Goal: Task Accomplishment & Management: Manage account settings

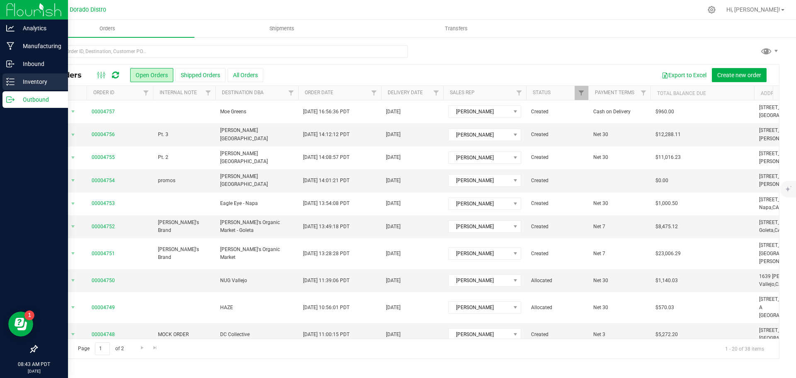
click at [17, 80] on p "Inventory" at bounding box center [40, 82] width 50 height 10
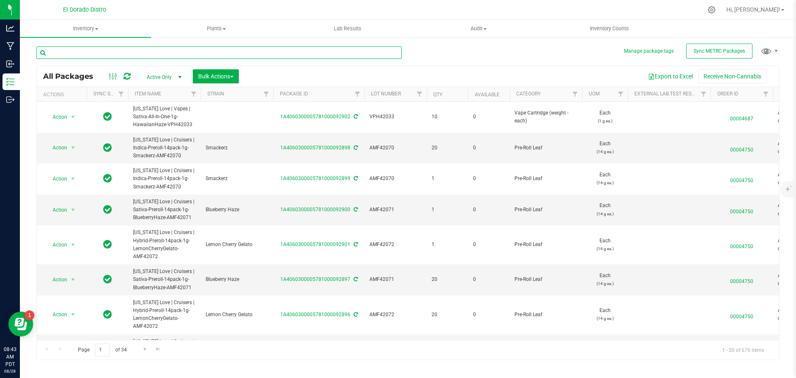
click at [89, 54] on input "text" at bounding box center [218, 52] width 365 height 12
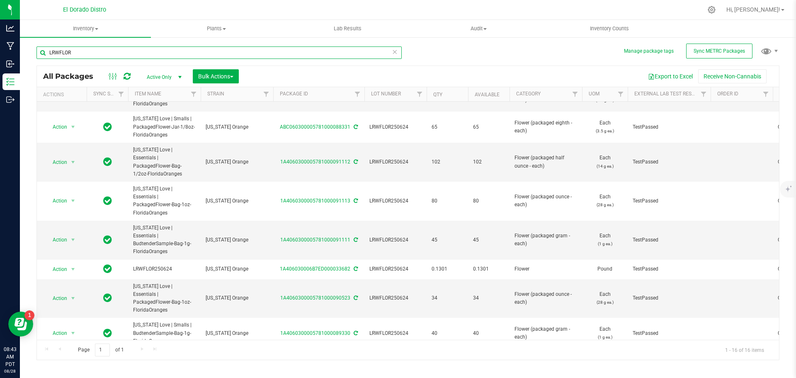
scroll to position [228, 0]
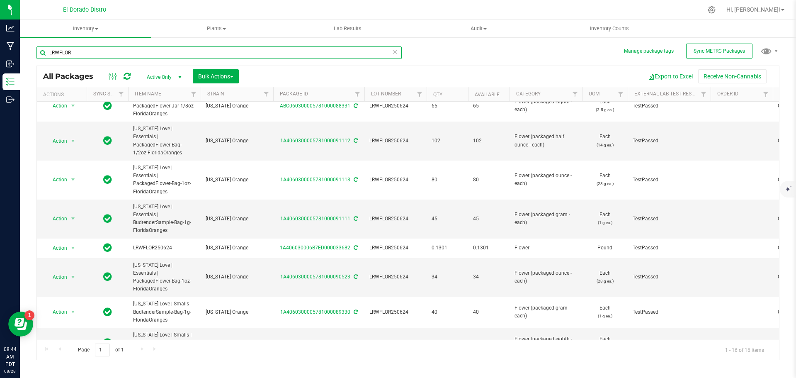
type input "LRWFLOR"
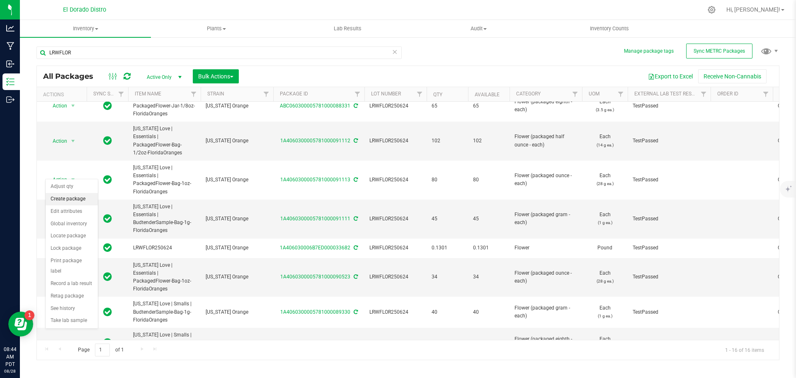
click at [92, 197] on li "Create package" at bounding box center [72, 199] width 52 height 12
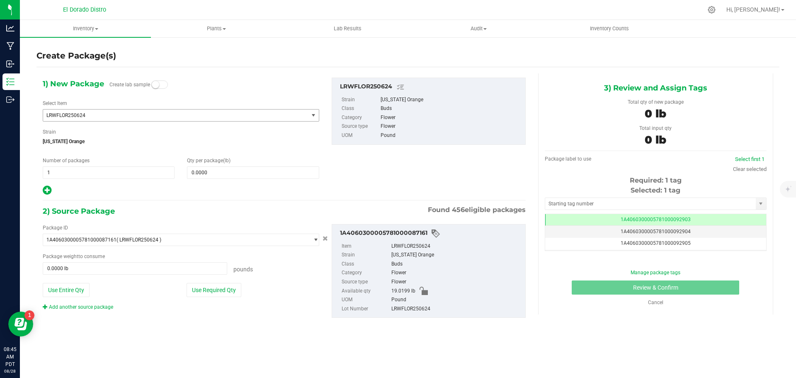
click at [227, 116] on span "LRWFLOR250624" at bounding box center [170, 115] width 248 height 6
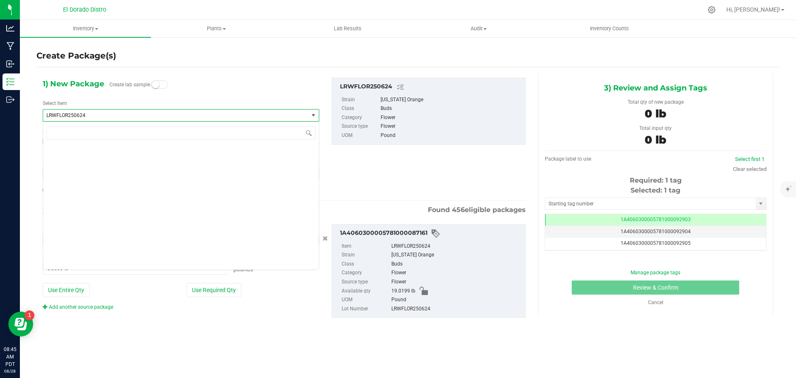
scroll to position [22638, 0]
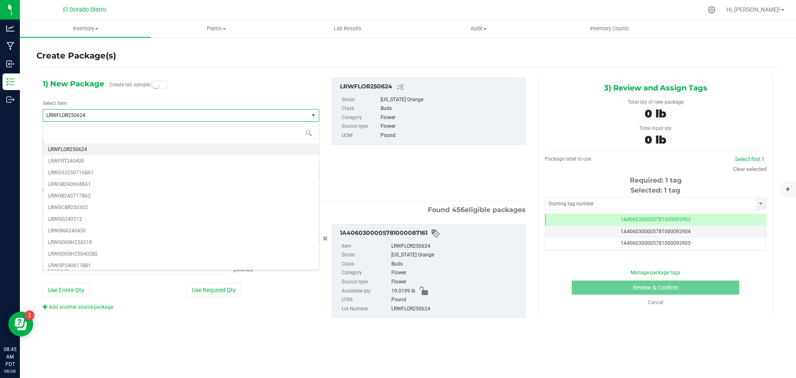
click at [258, 91] on div "1) New Package Create lab sample Select Item LRWFLOR250624 LRWCHGSH241230 LRWCM…" at bounding box center [180, 136] width 289 height 118
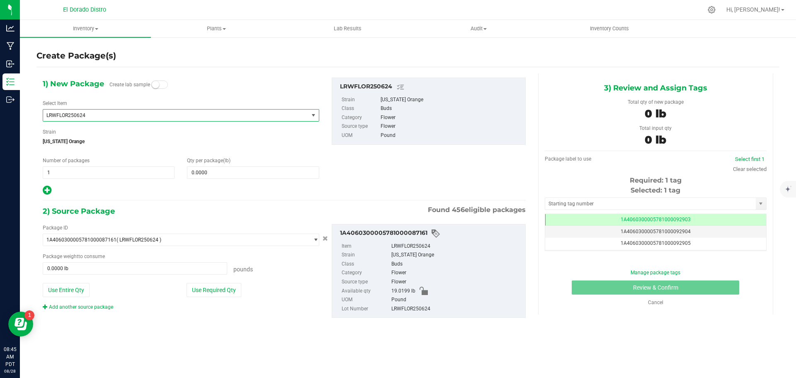
click at [229, 112] on span "LRWFLOR250624" at bounding box center [175, 115] width 265 height 12
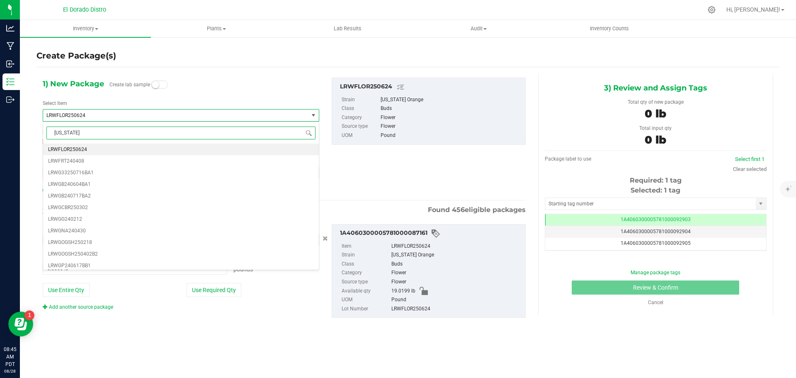
scroll to position [0, 0]
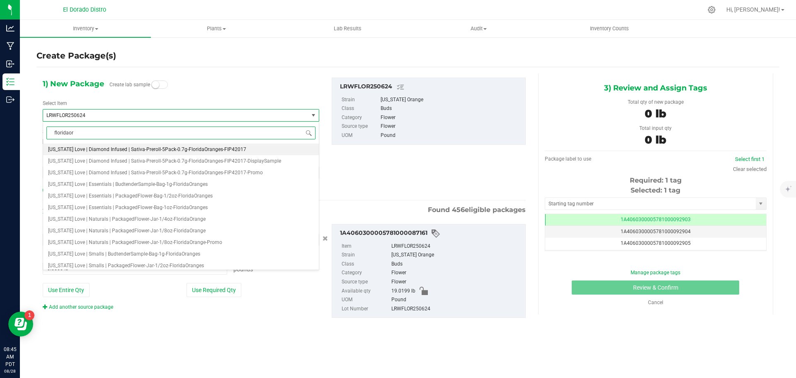
type input "floridaora"
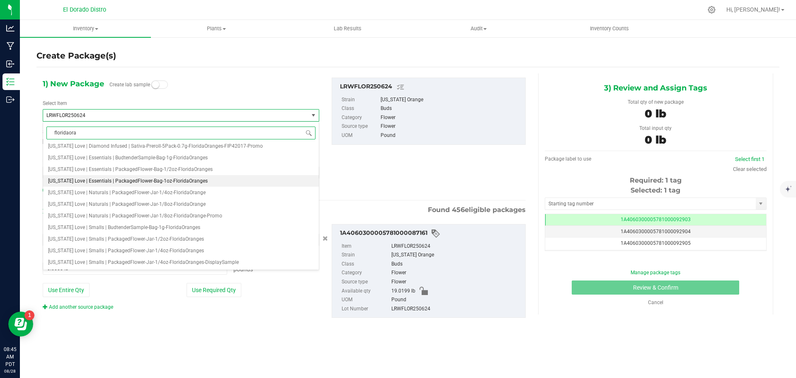
scroll to position [38, 0]
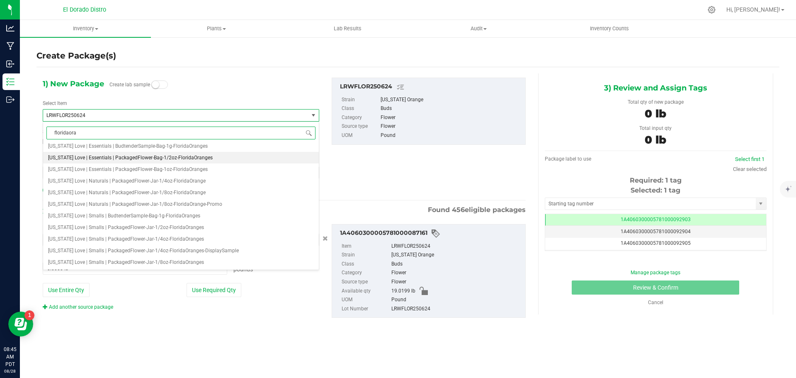
click at [225, 159] on li "[US_STATE] Love | Essentials | PackagedFlower-Bag-1/2oz-FloridaOranges" at bounding box center [181, 158] width 276 height 12
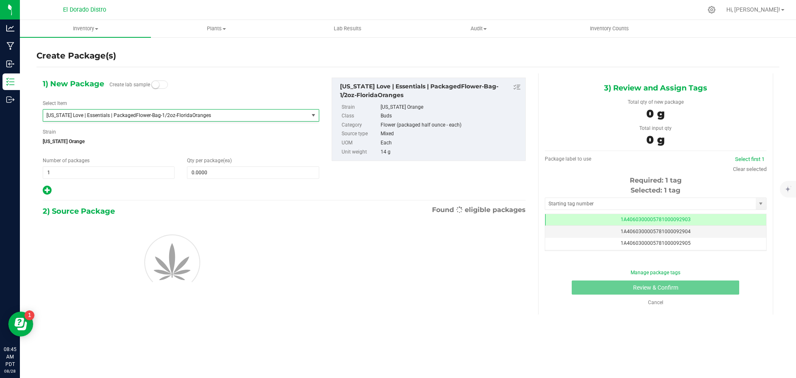
type input "0"
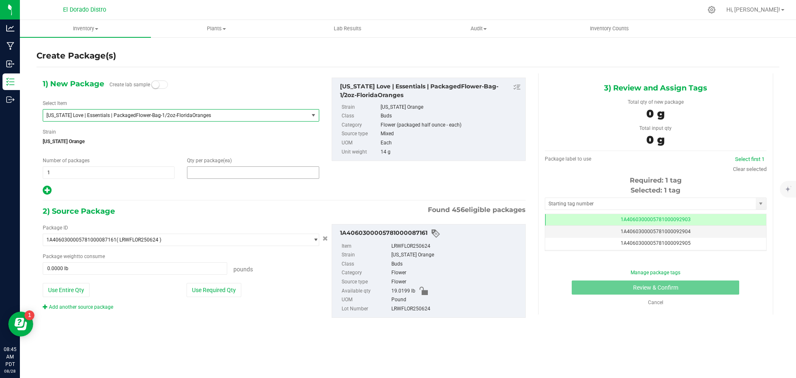
click at [196, 174] on span at bounding box center [253, 172] width 132 height 12
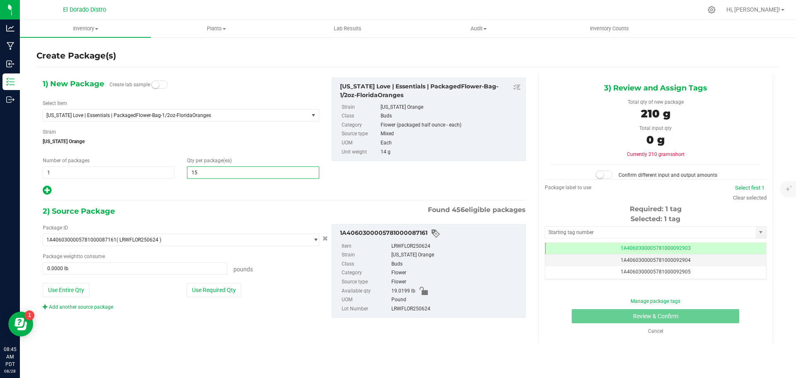
type input "155"
click at [219, 139] on span "[US_STATE] Orange" at bounding box center [181, 141] width 276 height 12
click at [222, 284] on button "Use Required Qty" at bounding box center [213, 290] width 55 height 14
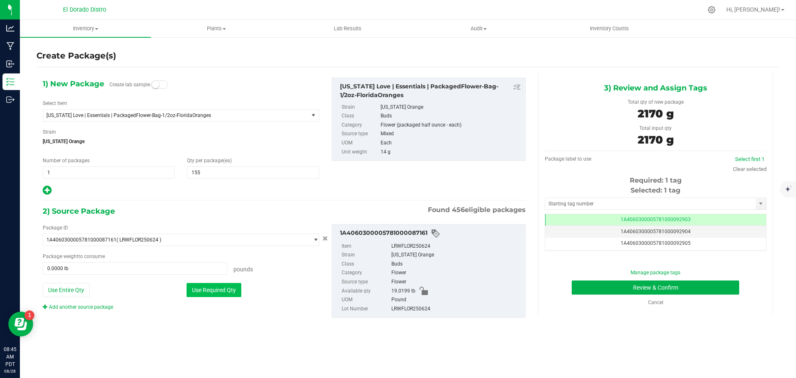
type input "4.7840 lb"
click at [590, 288] on button "Review & Confirm" at bounding box center [654, 287] width 167 height 14
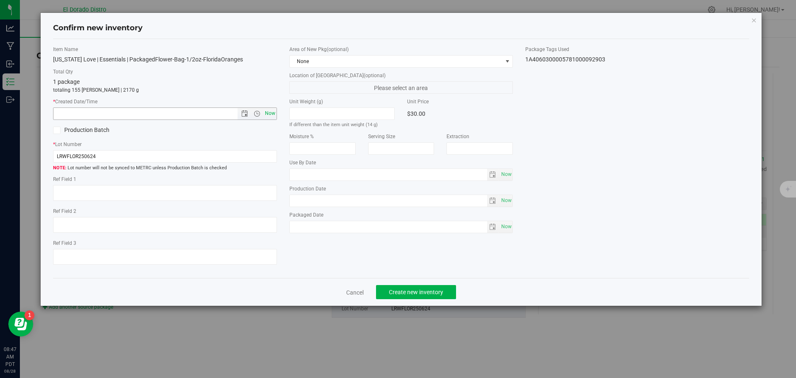
click at [272, 112] on span "Now" at bounding box center [270, 113] width 14 height 12
type input "[DATE] 8:47 AM"
click at [398, 291] on span "Create new inventory" at bounding box center [416, 291] width 54 height 7
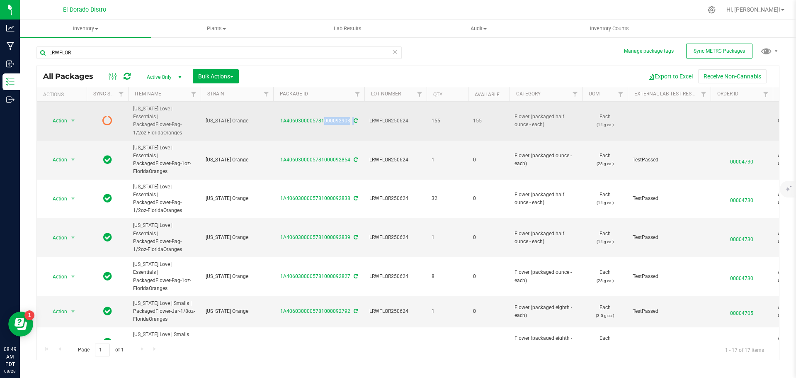
drag, startPoint x: 354, startPoint y: 116, endPoint x: 276, endPoint y: 114, distance: 77.9
click at [276, 117] on div "1A4060300005781000092903" at bounding box center [319, 121] width 94 height 8
copy div "1A4060300005781000092903"
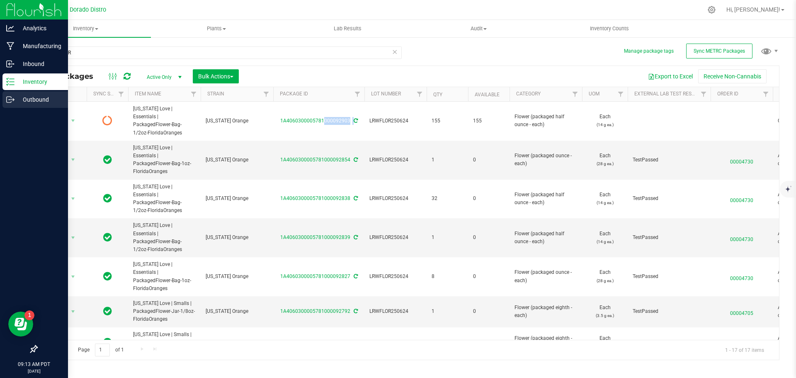
click at [23, 103] on p "Outbound" at bounding box center [40, 99] width 50 height 10
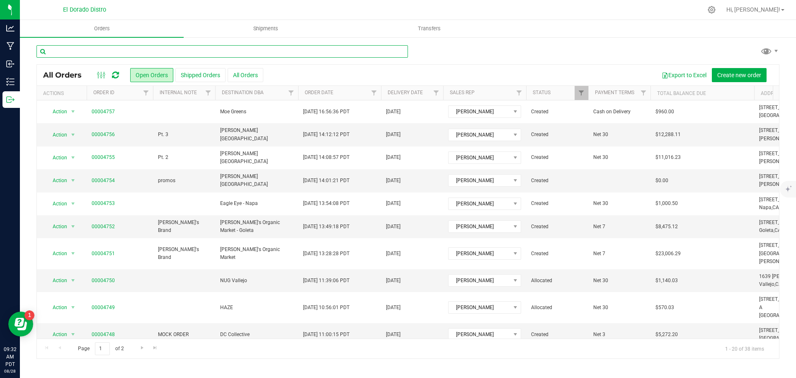
click at [155, 54] on input "text" at bounding box center [221, 51] width 371 height 12
type input "4728"
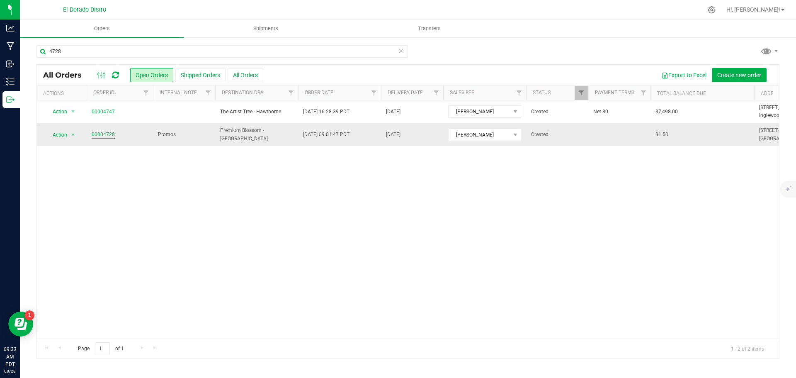
click at [97, 136] on link "00004728" at bounding box center [103, 135] width 23 height 8
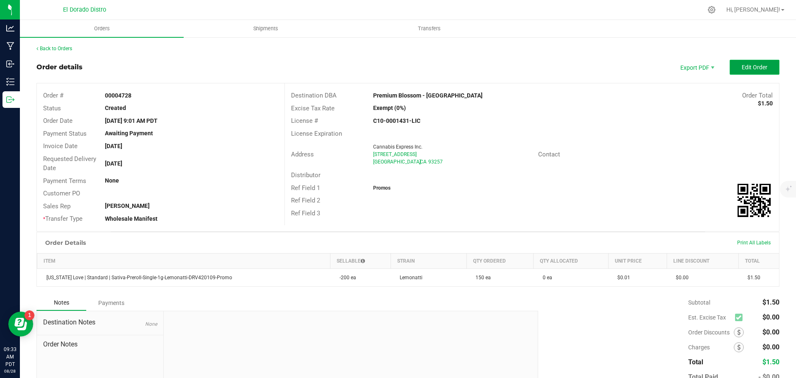
click at [741, 67] on span "Edit Order" at bounding box center [754, 67] width 26 height 7
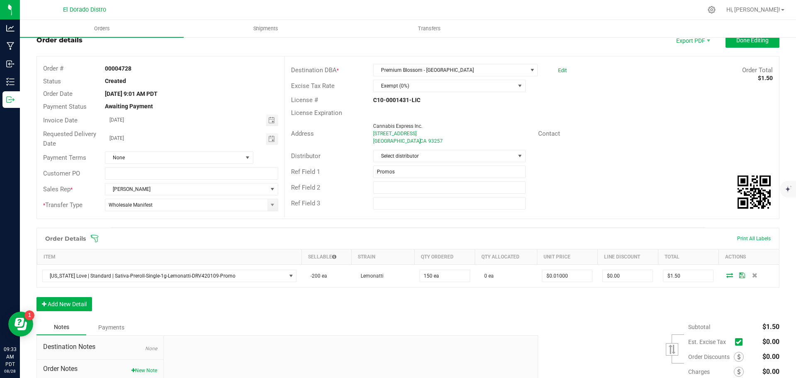
scroll to position [41, 0]
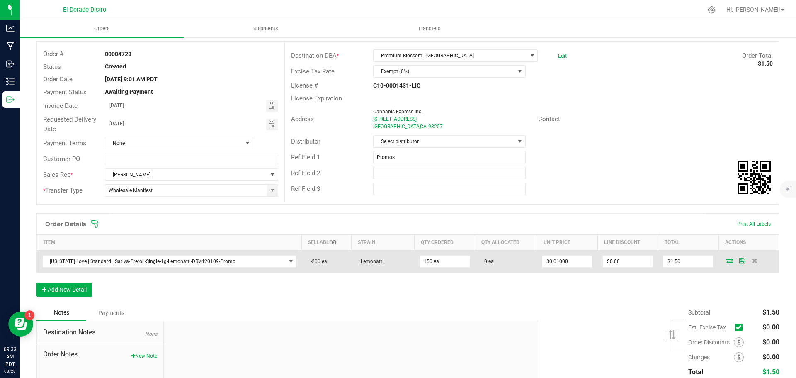
click at [726, 259] on icon at bounding box center [729, 260] width 7 height 5
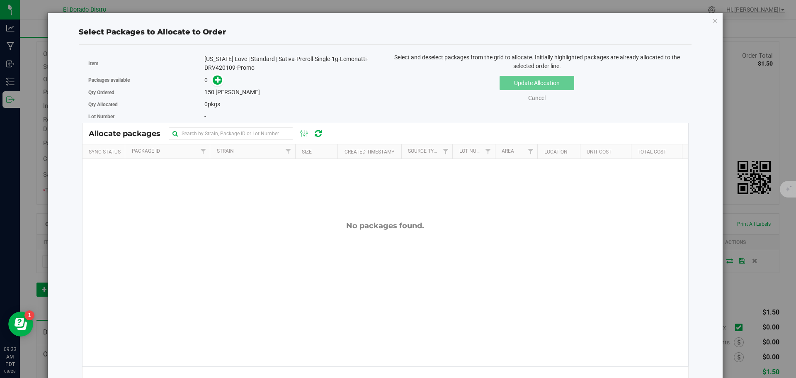
click at [208, 68] on div "[US_STATE] Love | Standard | Sativa-Preroll-Single-1g-Lemonatti-DRV420109-Promo" at bounding box center [291, 63] width 174 height 17
copy div "DRV420109"
click at [215, 80] on icon at bounding box center [218, 80] width 6 height 6
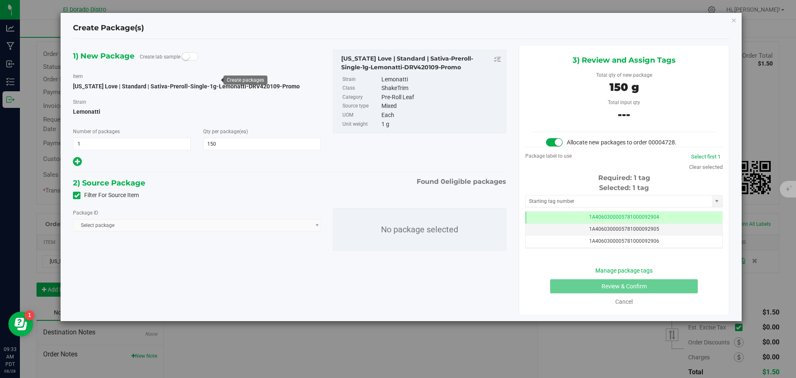
scroll to position [0, 0]
click at [72, 195] on div "Filter For Source Item" at bounding box center [289, 195] width 445 height 12
click at [73, 196] on span at bounding box center [76, 194] width 7 height 7
click at [0, 0] on input "Filter For Source Item" at bounding box center [0, 0] width 0 height 0
click at [206, 225] on span "Select package" at bounding box center [191, 225] width 236 height 12
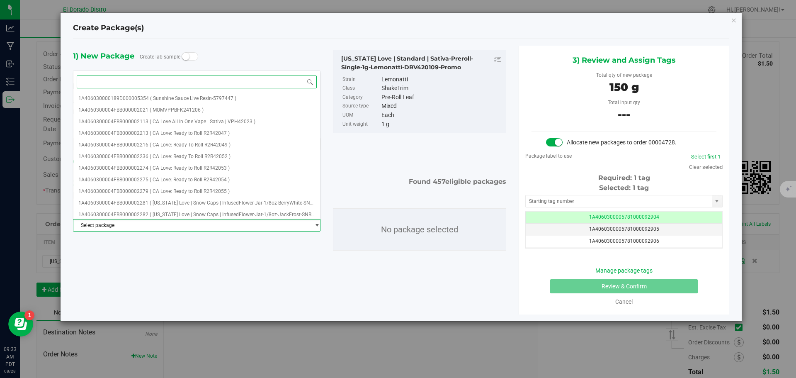
paste input "DRV420109"
type input "DRV420109"
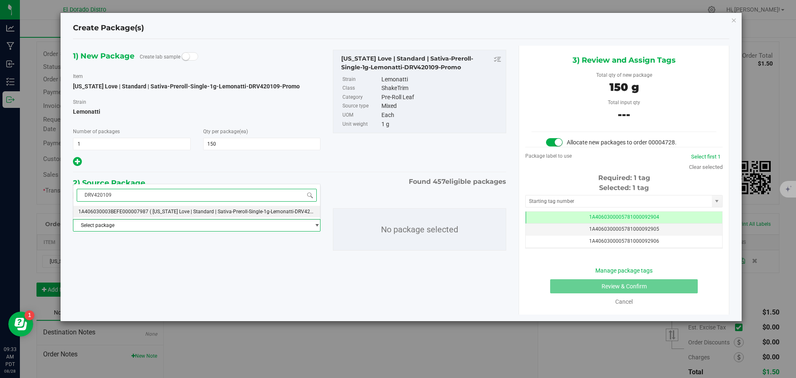
click at [174, 212] on span "( [US_STATE] Love | Standard | Sativa-Preroll-Single-1g-Lemonatti-DRV420109 )" at bounding box center [237, 211] width 175 height 6
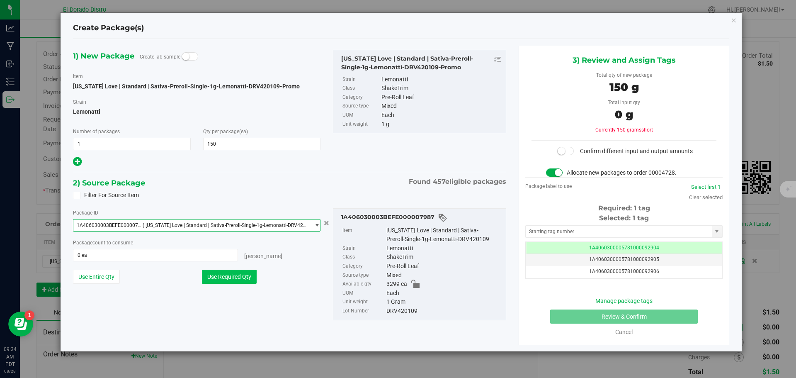
click at [237, 280] on button "Use Required Qty" at bounding box center [229, 276] width 55 height 14
type input "150 ea"
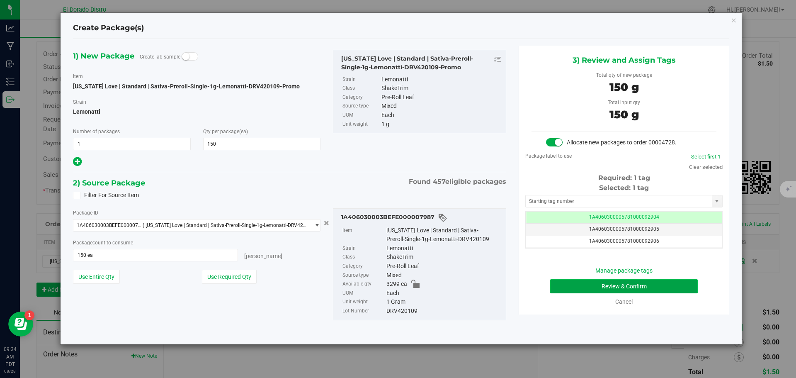
click at [553, 286] on button "Review & Confirm" at bounding box center [624, 286] width 148 height 14
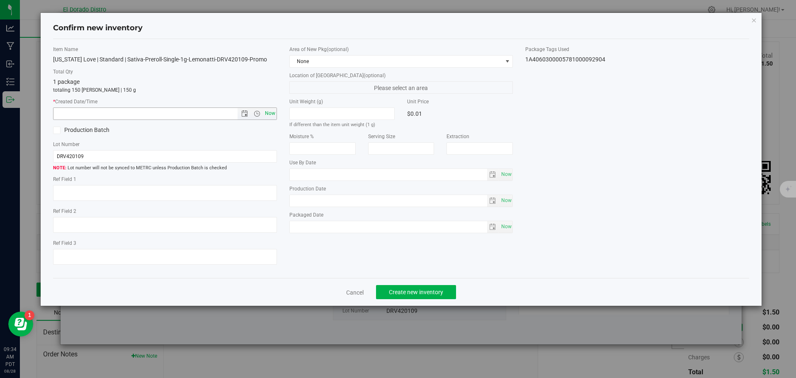
click at [271, 114] on span "Now" at bounding box center [270, 113] width 14 height 12
type input "[DATE] 9:34 AM"
click at [402, 292] on span "Create new inventory" at bounding box center [416, 291] width 54 height 7
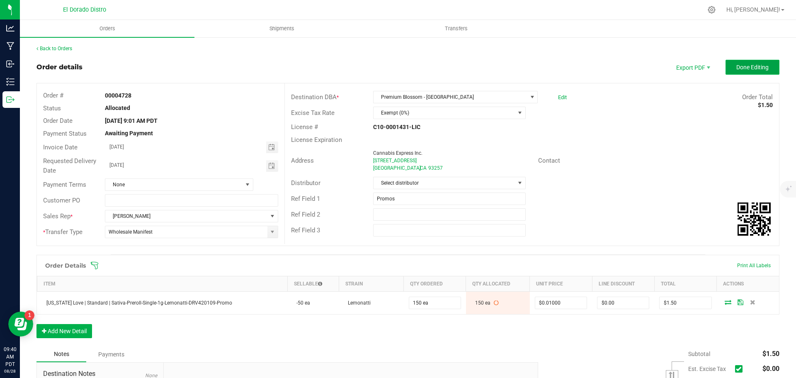
click at [747, 68] on span "Done Editing" at bounding box center [752, 67] width 32 height 7
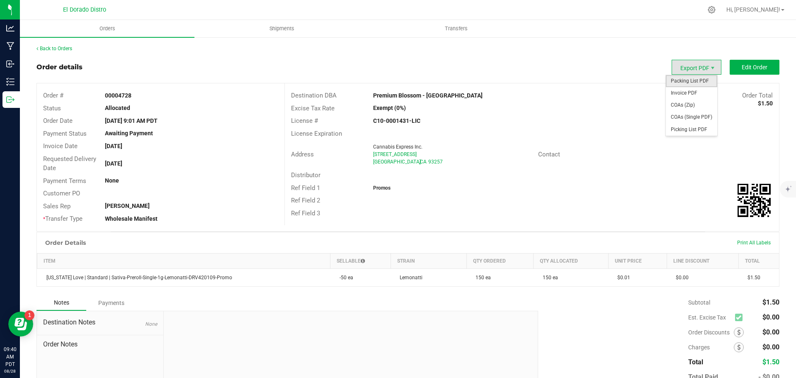
click at [695, 77] on span "Packing List PDF" at bounding box center [691, 81] width 51 height 12
click at [685, 89] on span "Invoice PDF" at bounding box center [691, 93] width 51 height 12
click at [682, 116] on span "COAs (Single PDF)" at bounding box center [691, 117] width 51 height 12
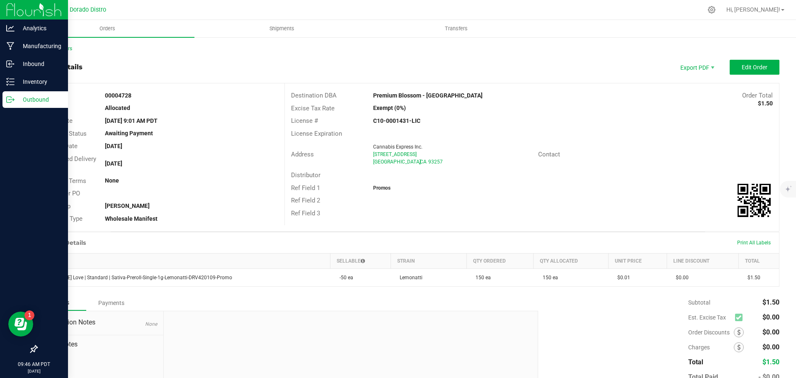
click at [13, 97] on icon at bounding box center [10, 99] width 8 height 8
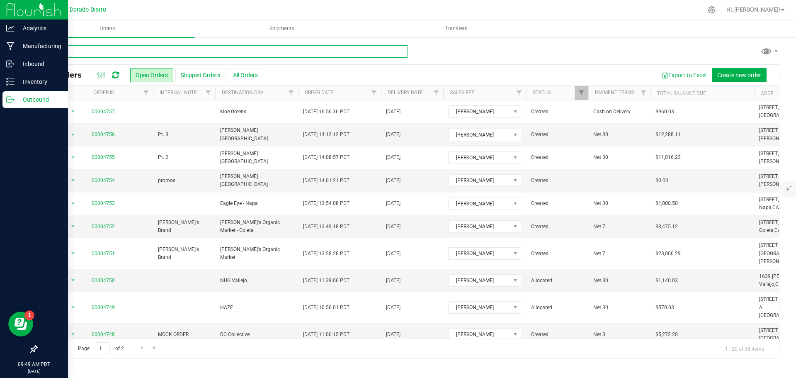
click at [105, 51] on input "text" at bounding box center [221, 51] width 371 height 12
type input "4737"
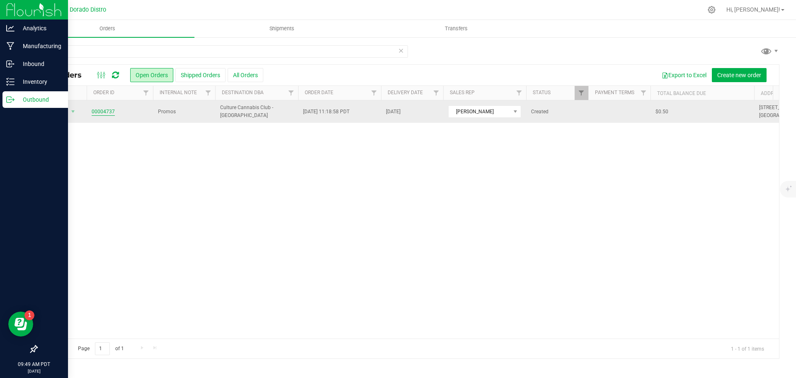
click at [107, 109] on link "00004737" at bounding box center [103, 112] width 23 height 8
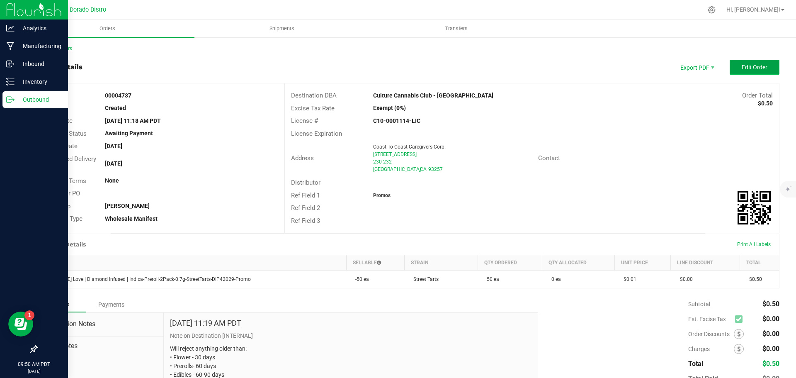
click at [743, 70] on span "Edit Order" at bounding box center [754, 67] width 26 height 7
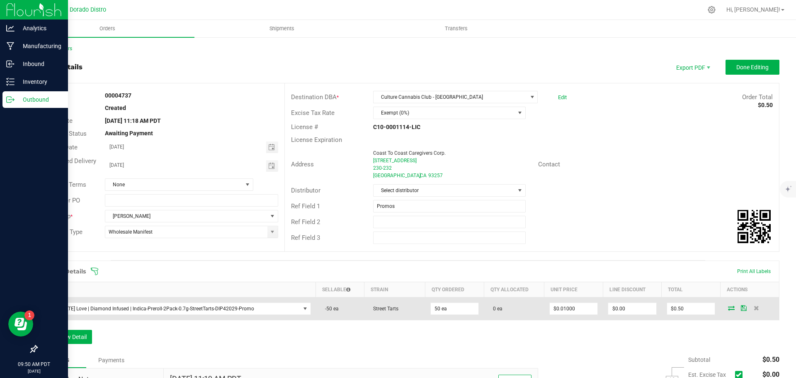
click at [728, 306] on icon at bounding box center [731, 307] width 7 height 5
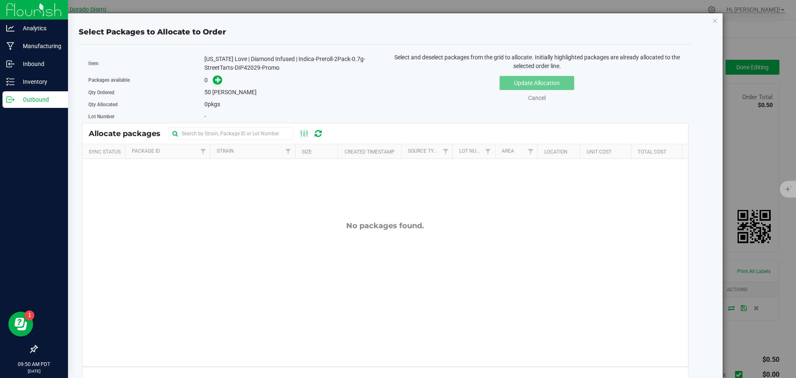
click at [247, 70] on div "[US_STATE] Love | Diamond Infused | Indica-Preroll-2Pack-0.7g-StreetTarts-DIP42…" at bounding box center [291, 63] width 174 height 17
copy div "DIP42029"
click at [215, 82] on icon at bounding box center [218, 80] width 6 height 6
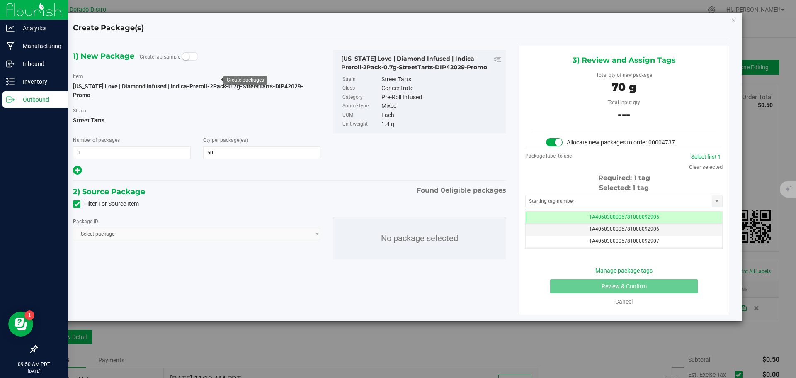
scroll to position [0, 0]
click at [78, 204] on icon at bounding box center [76, 204] width 5 height 0
click at [0, 0] on input "Filter For Source Item" at bounding box center [0, 0] width 0 height 0
click at [130, 228] on span "Select package" at bounding box center [191, 234] width 236 height 12
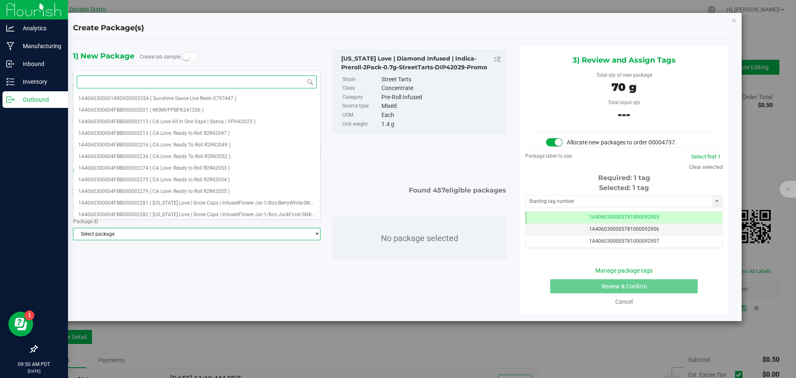
paste input "DIP42029"
type input "DIP42029"
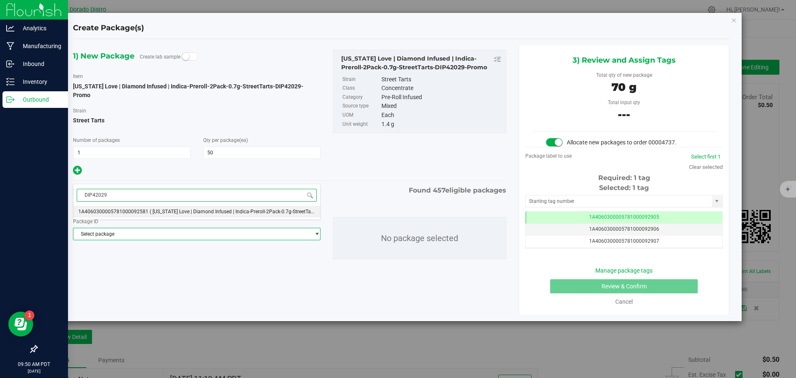
click at [137, 213] on span "1A4060300005781000092581" at bounding box center [113, 211] width 70 height 6
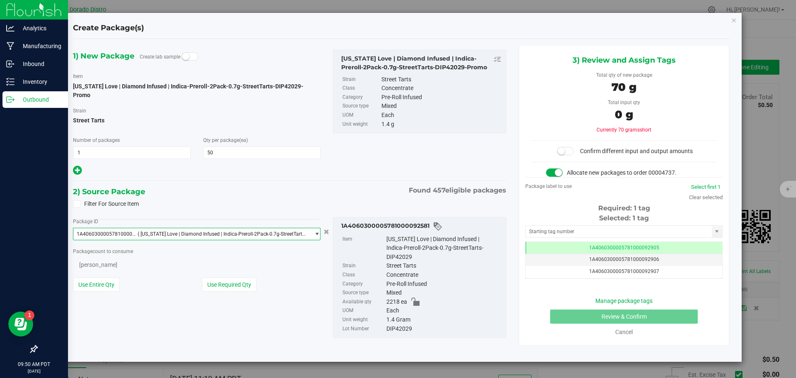
scroll to position [4131, 0]
click at [215, 198] on div "Filter For Source Item" at bounding box center [289, 204] width 445 height 12
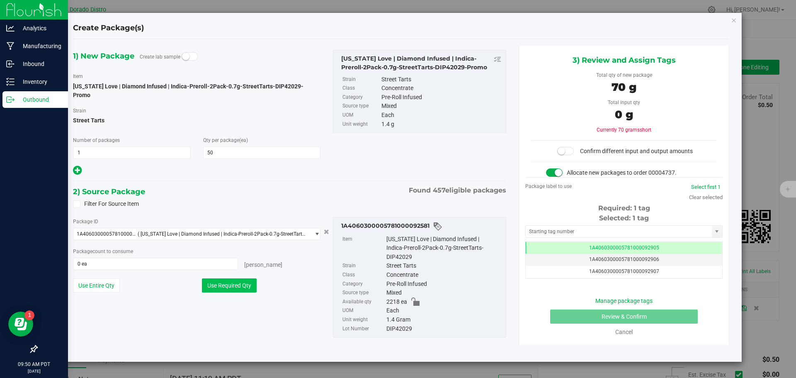
click at [248, 278] on button "Use Required Qty" at bounding box center [229, 285] width 55 height 14
type input "50 ea"
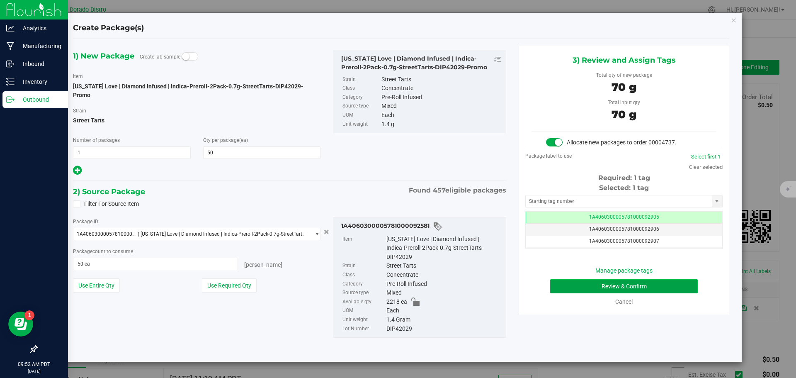
click at [564, 285] on button "Review & Confirm" at bounding box center [624, 286] width 148 height 14
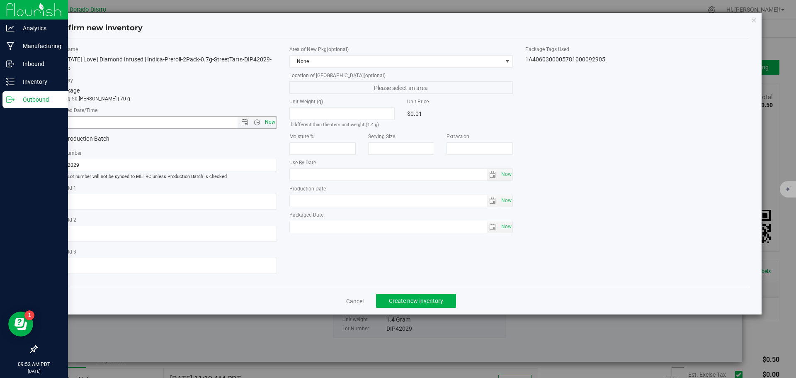
click at [271, 119] on span "Now" at bounding box center [270, 122] width 14 height 12
type input "[DATE] 9:52 AM"
drag, startPoint x: 418, startPoint y: 296, endPoint x: 418, endPoint y: 291, distance: 5.4
click at [418, 297] on button "Create new inventory" at bounding box center [416, 300] width 80 height 14
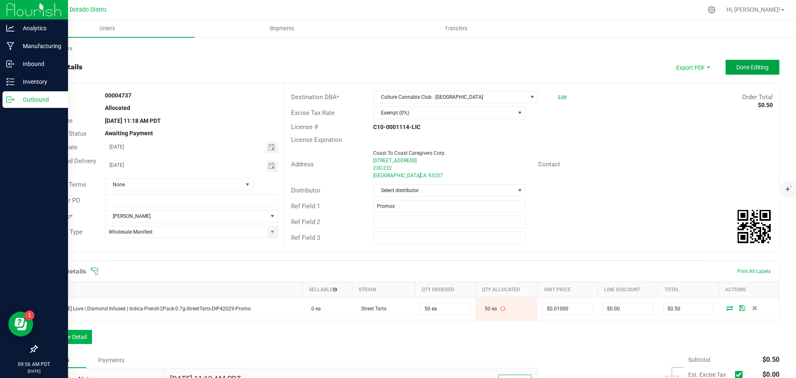
click at [736, 73] on button "Done Editing" at bounding box center [752, 67] width 54 height 15
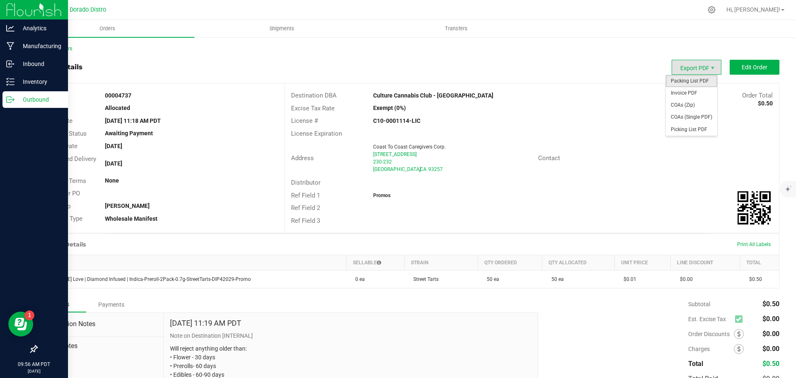
click at [682, 78] on span "Packing List PDF" at bounding box center [691, 81] width 51 height 12
click at [679, 92] on span "Invoice PDF" at bounding box center [691, 93] width 51 height 12
click at [691, 116] on span "COAs (Single PDF)" at bounding box center [691, 117] width 51 height 12
click at [10, 95] on div "Outbound" at bounding box center [34, 99] width 65 height 17
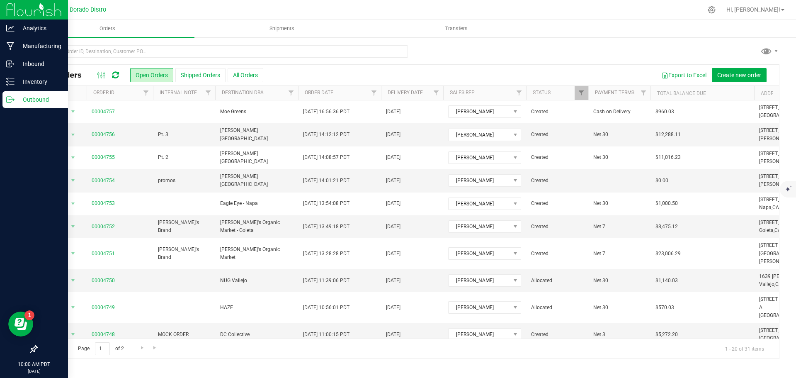
click at [123, 42] on div "All Orders Open Orders Shipped Orders All Orders Export to Excel Create new ord…" at bounding box center [408, 201] width 776 height 330
click at [125, 48] on input "text" at bounding box center [221, 51] width 371 height 12
type input "4729"
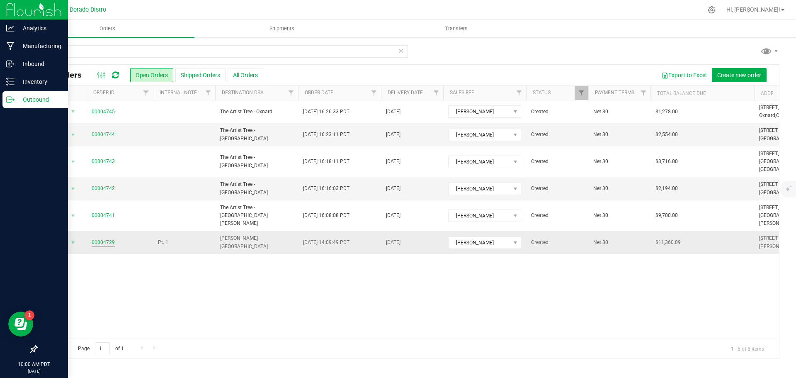
click at [107, 238] on link "00004729" at bounding box center [103, 242] width 23 height 8
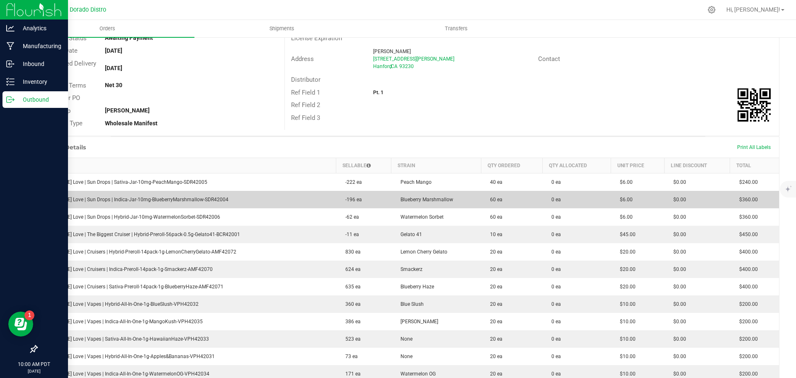
scroll to position [83, 0]
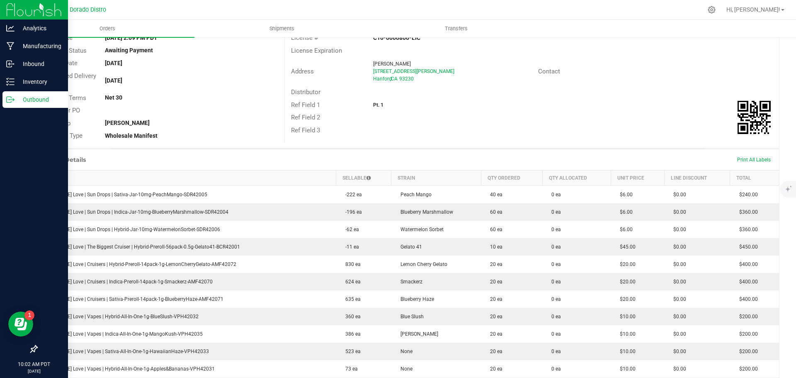
click at [12, 102] on icon at bounding box center [10, 99] width 8 height 8
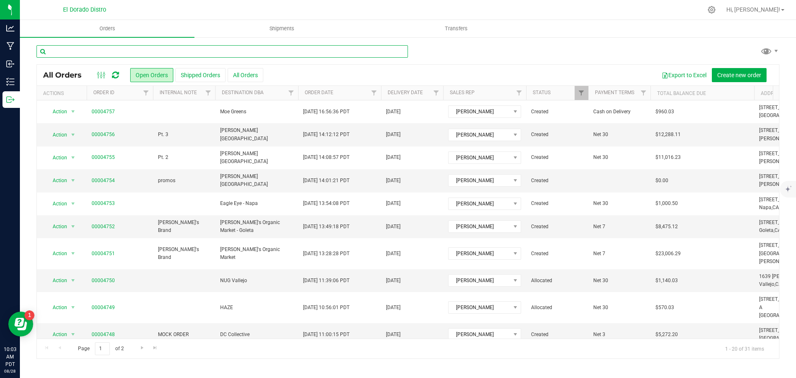
click at [85, 54] on input "text" at bounding box center [221, 51] width 371 height 12
type input "4729"
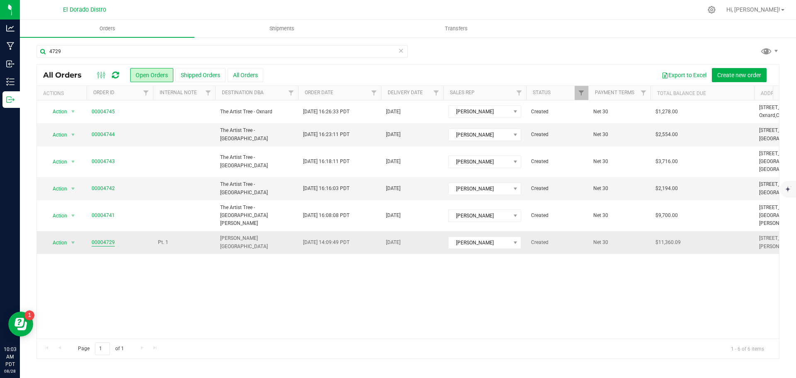
click at [109, 238] on link "00004729" at bounding box center [103, 242] width 23 height 8
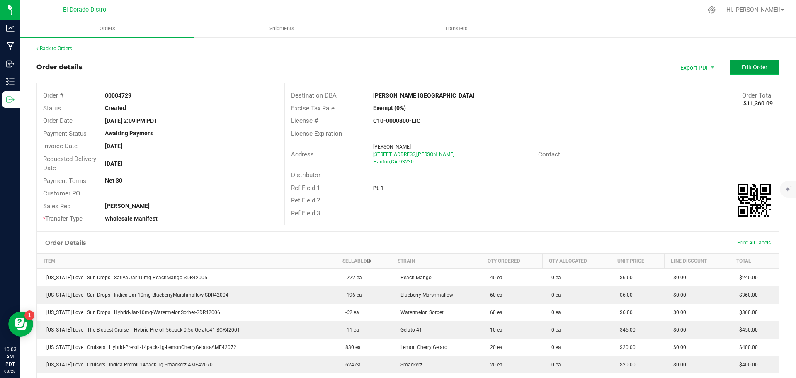
click at [760, 73] on button "Edit Order" at bounding box center [754, 67] width 50 height 15
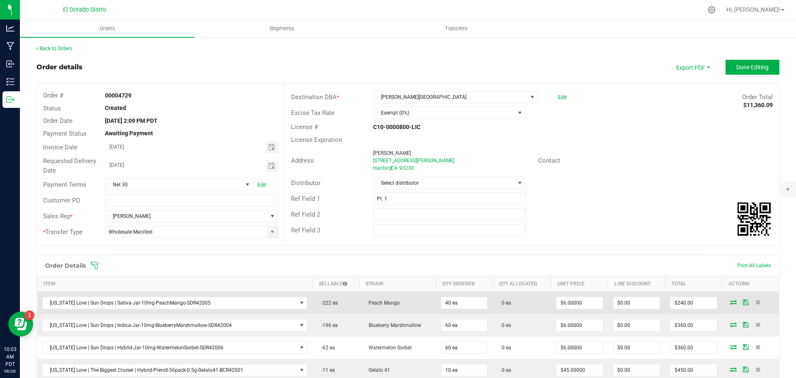
click at [730, 300] on icon at bounding box center [733, 301] width 7 height 5
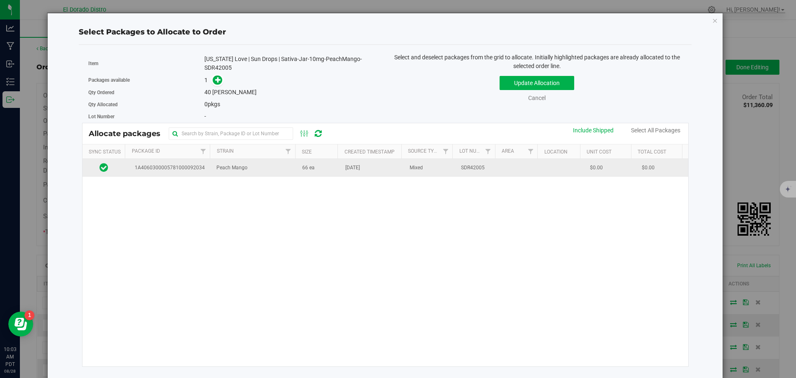
click at [323, 174] on td "66 ea" at bounding box center [318, 168] width 43 height 18
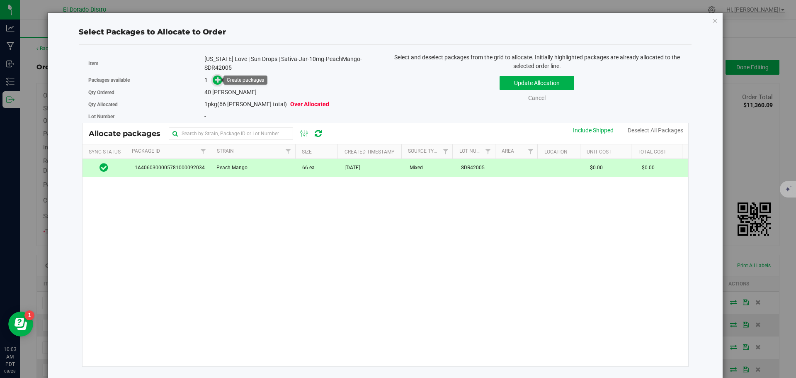
click at [219, 80] on icon at bounding box center [218, 80] width 6 height 6
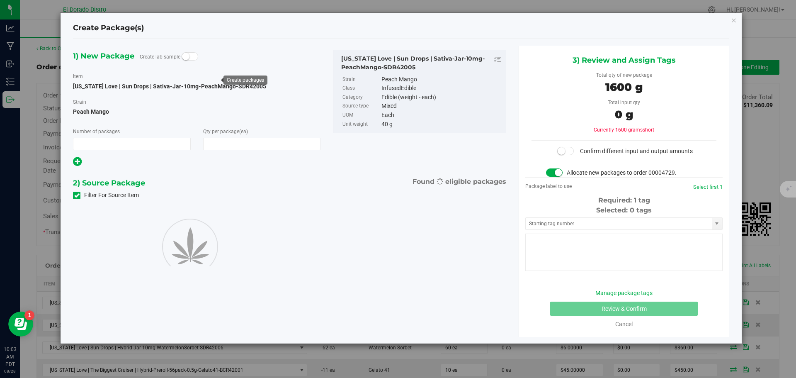
type input "1"
type input "40"
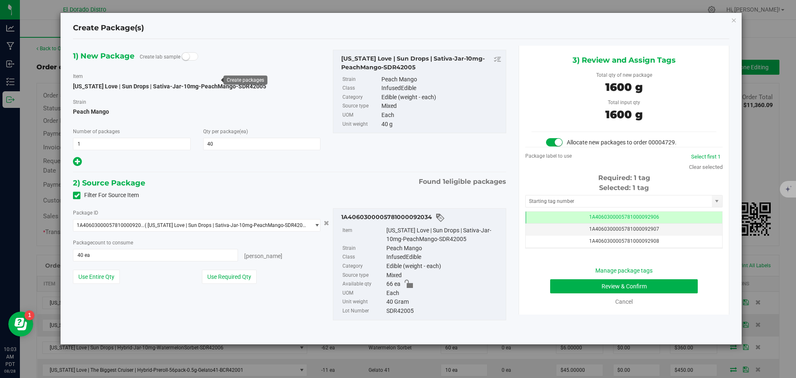
scroll to position [0, 0]
click at [553, 288] on button "Review & Confirm" at bounding box center [624, 286] width 148 height 14
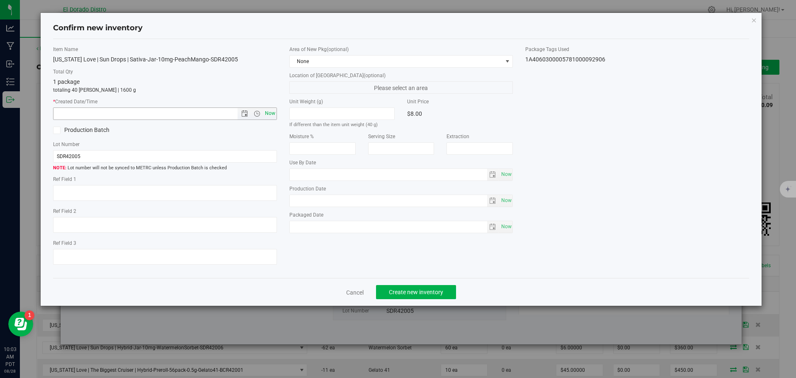
click at [271, 115] on span "Now" at bounding box center [270, 113] width 14 height 12
type input "[DATE] 10:03 AM"
click at [390, 292] on span "Create new inventory" at bounding box center [416, 291] width 54 height 7
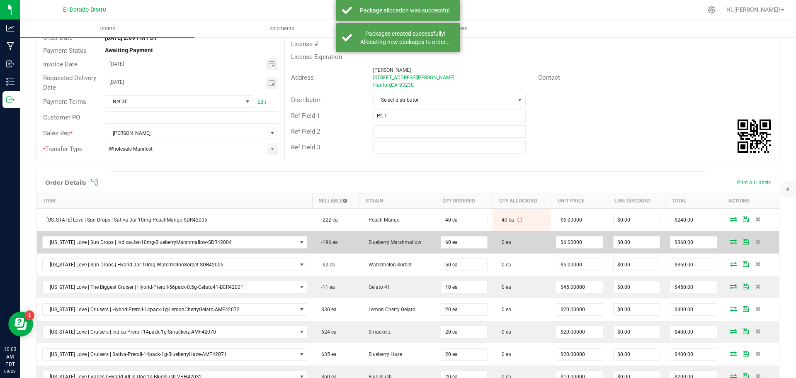
click at [730, 242] on icon at bounding box center [733, 241] width 7 height 5
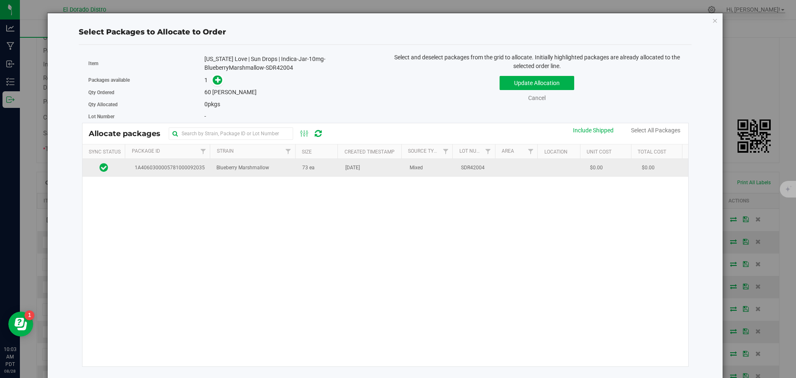
click at [340, 165] on td "[DATE]" at bounding box center [372, 168] width 64 height 18
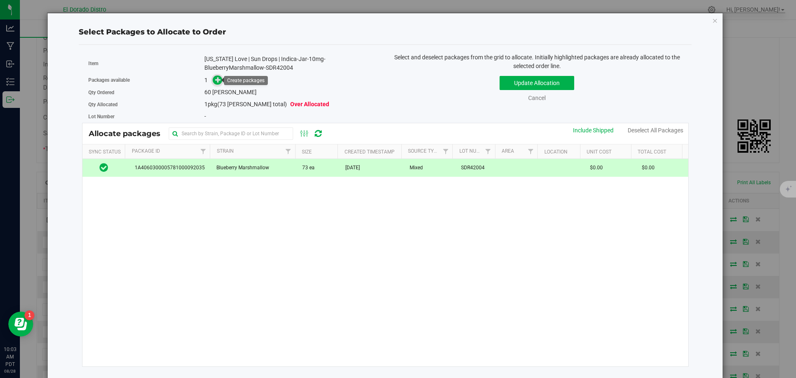
click at [215, 81] on icon at bounding box center [218, 80] width 6 height 6
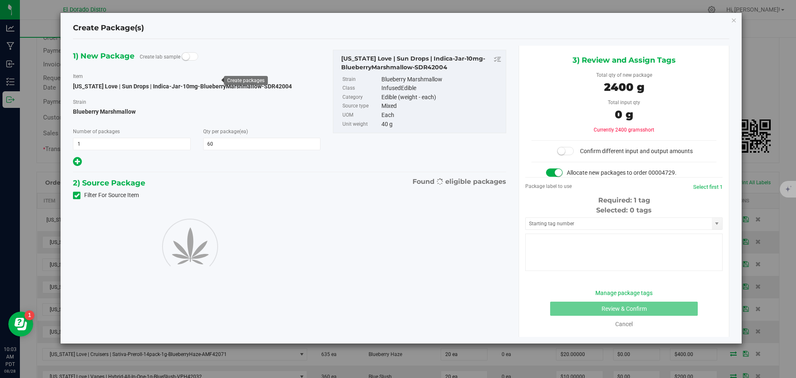
type input "60"
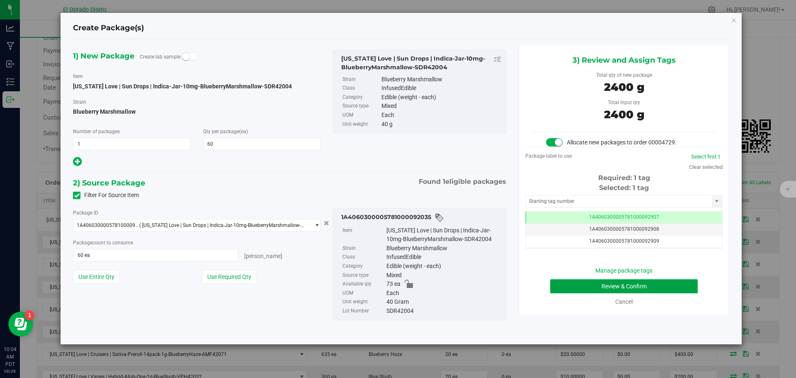
click at [561, 288] on button "Review & Confirm" at bounding box center [624, 286] width 148 height 14
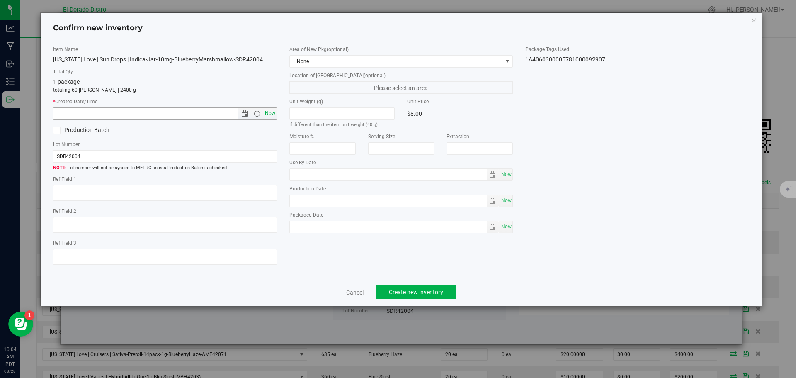
click at [269, 108] on span "Now" at bounding box center [270, 113] width 14 height 12
type input "[DATE] 10:04 AM"
click at [404, 291] on span "Create new inventory" at bounding box center [416, 291] width 54 height 7
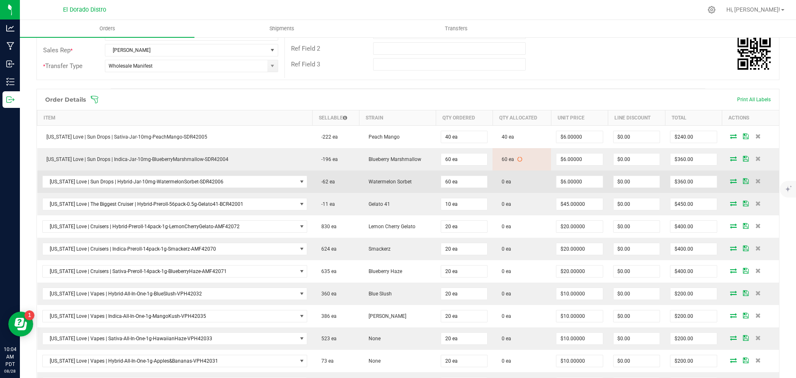
click at [730, 180] on icon at bounding box center [733, 180] width 7 height 5
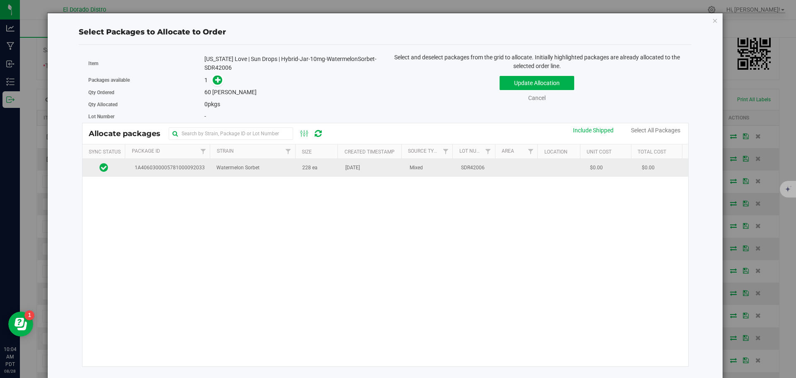
click at [332, 173] on td "228 ea" at bounding box center [318, 168] width 43 height 18
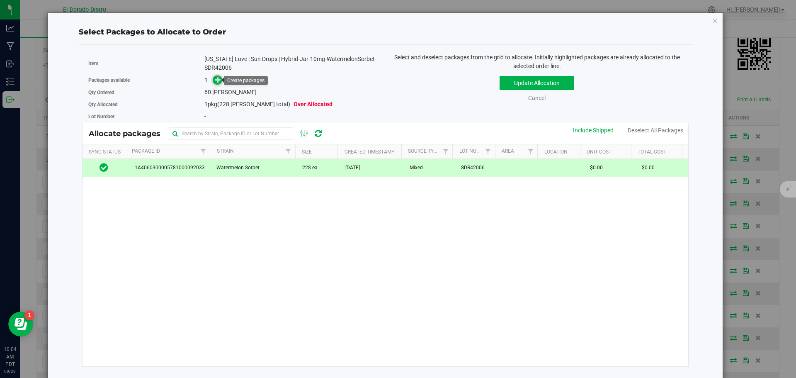
click at [216, 82] on icon at bounding box center [218, 80] width 6 height 6
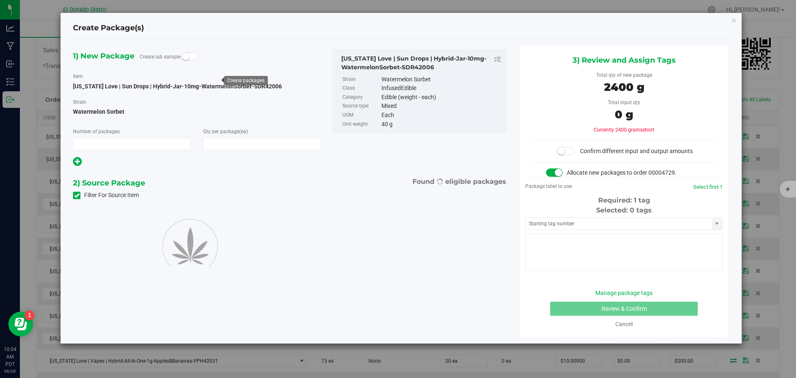
type input "1"
type input "60"
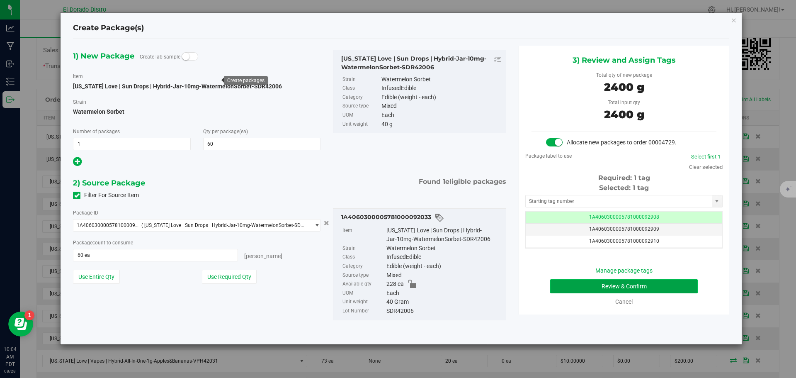
click at [571, 282] on button "Review & Confirm" at bounding box center [624, 286] width 148 height 14
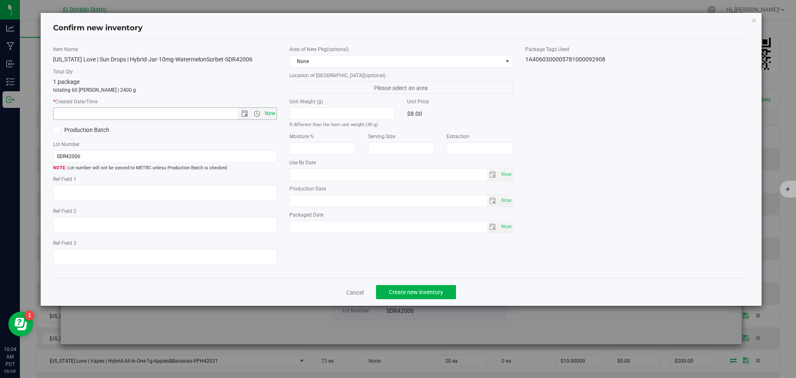
click at [272, 113] on span "Now" at bounding box center [270, 113] width 14 height 12
type input "[DATE] 10:04 AM"
click at [396, 292] on span "Create new inventory" at bounding box center [416, 291] width 54 height 7
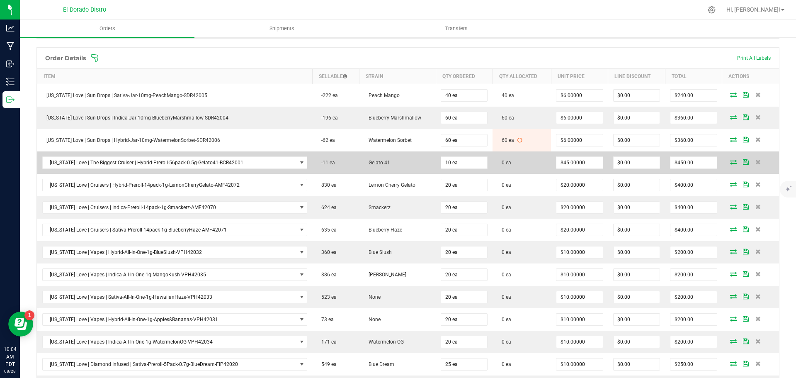
click at [730, 160] on icon at bounding box center [733, 161] width 7 height 5
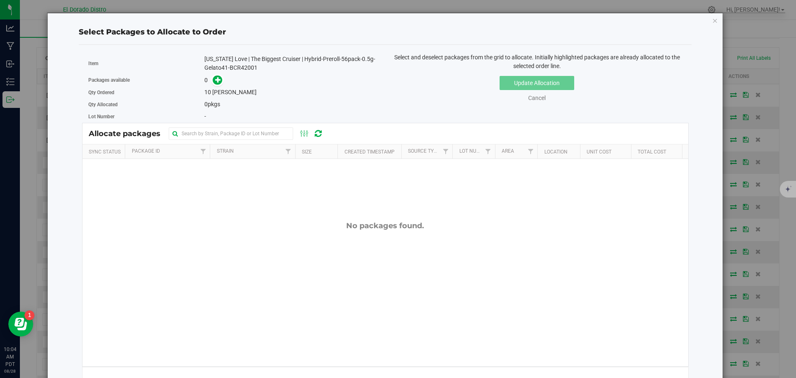
click at [244, 68] on div "[US_STATE] Love | The Biggest Cruiser | Hybrid-Preroll-56pack-0.5g-Gelato41-BCR…" at bounding box center [291, 63] width 174 height 17
copy div "BCR42001"
click at [216, 81] on icon at bounding box center [218, 80] width 6 height 6
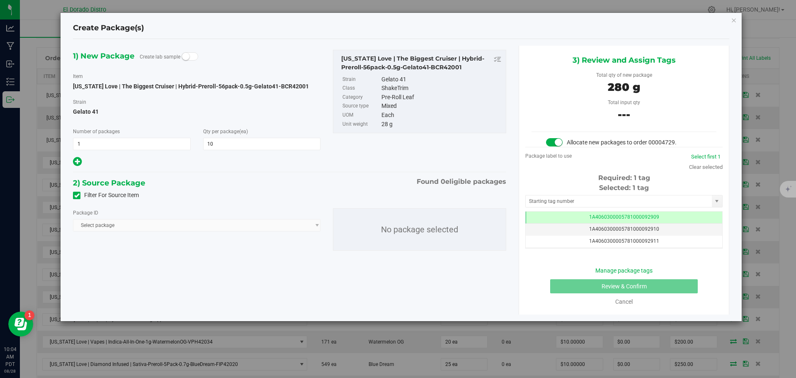
click at [77, 195] on icon at bounding box center [76, 195] width 5 height 0
click at [0, 0] on input "Filter For Source Item" at bounding box center [0, 0] width 0 height 0
click at [144, 227] on span "Select package" at bounding box center [191, 225] width 236 height 12
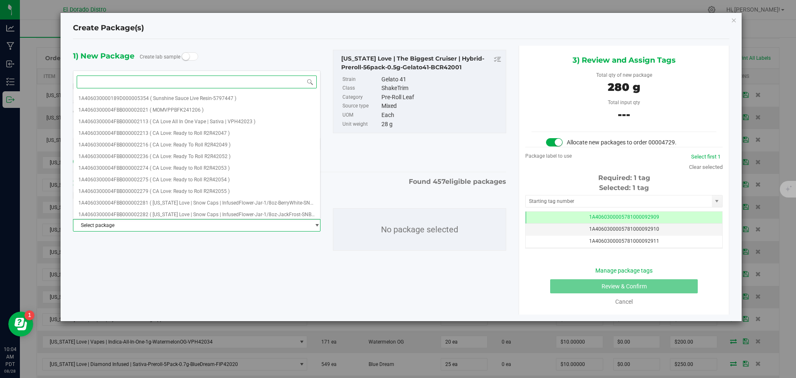
paste input "BCR42001"
type input "BCR42001"
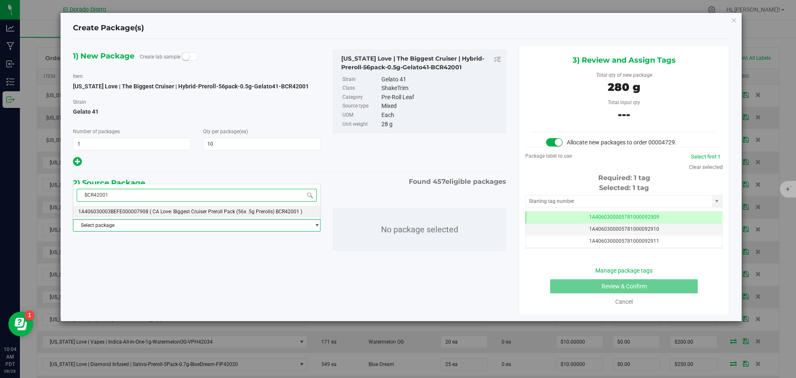
click at [164, 211] on span "( CA Love: Biggest Cruiser Preroll Pack (56x .5g Prerolls) BCR42001 )" at bounding box center [226, 211] width 153 height 6
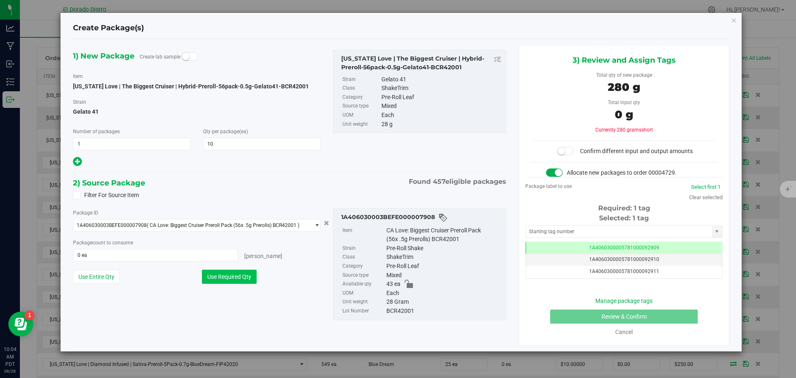
click at [225, 274] on button "Use Required Qty" at bounding box center [229, 276] width 55 height 14
type input "10 ea"
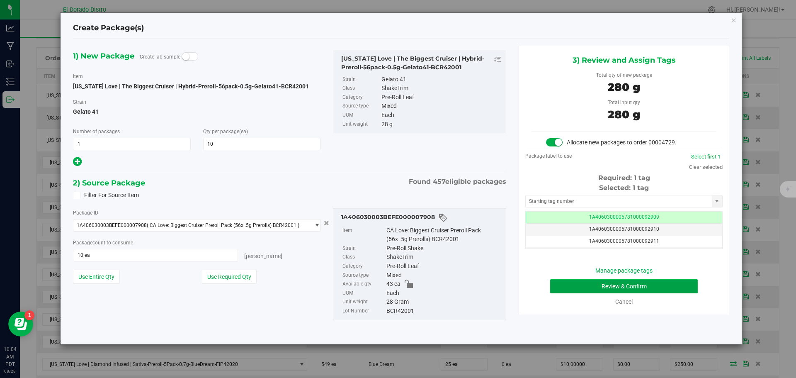
click at [566, 281] on button "Review & Confirm" at bounding box center [624, 286] width 148 height 14
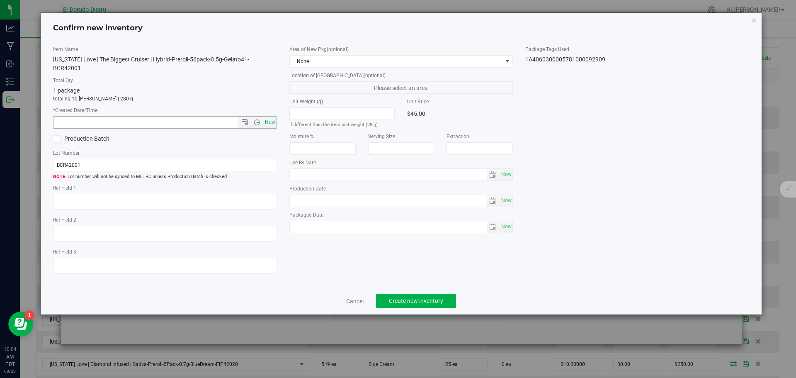
click at [271, 116] on span "Now" at bounding box center [270, 122] width 14 height 12
type input "[DATE] 10:04 AM"
click at [406, 297] on span "Create new inventory" at bounding box center [416, 300] width 54 height 7
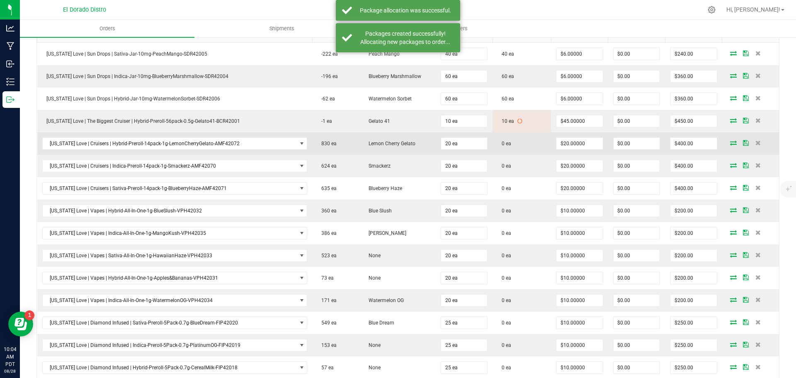
click at [730, 143] on icon at bounding box center [733, 142] width 7 height 5
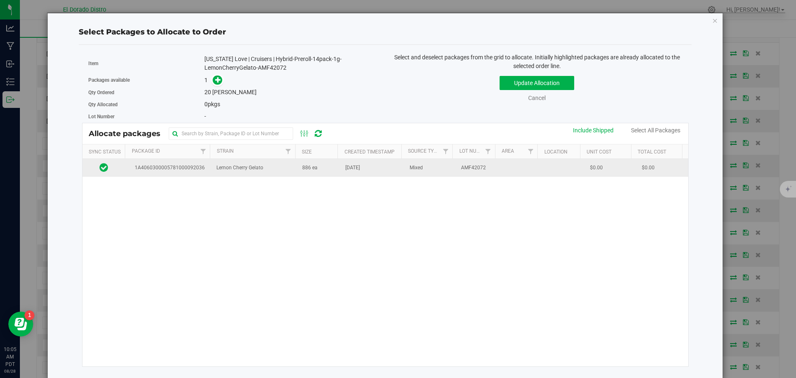
click at [271, 172] on td "Lemon Cherry Gelato" at bounding box center [254, 168] width 86 height 18
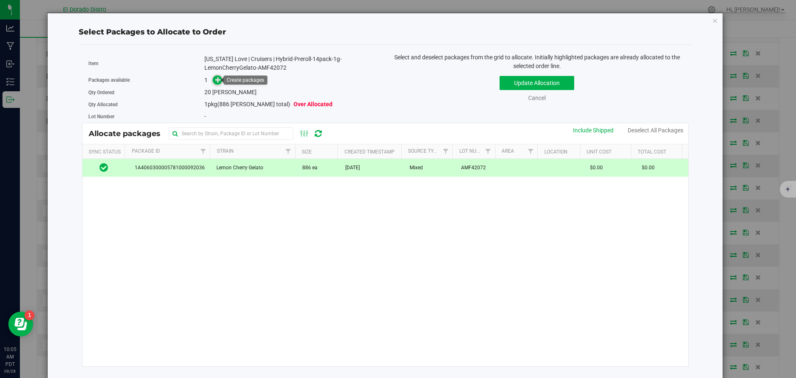
click at [218, 81] on icon at bounding box center [218, 80] width 6 height 6
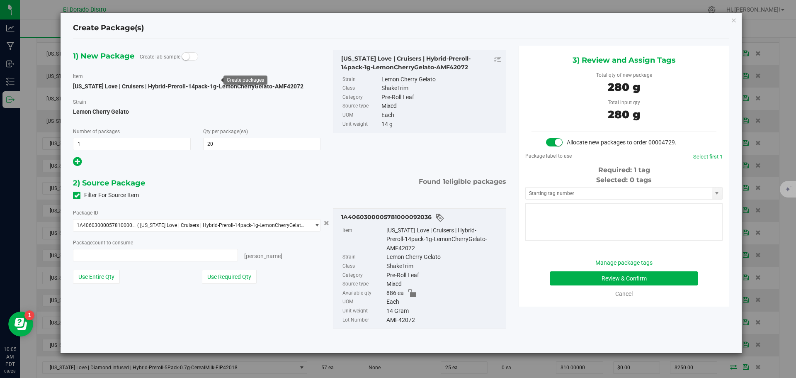
type input "20 ea"
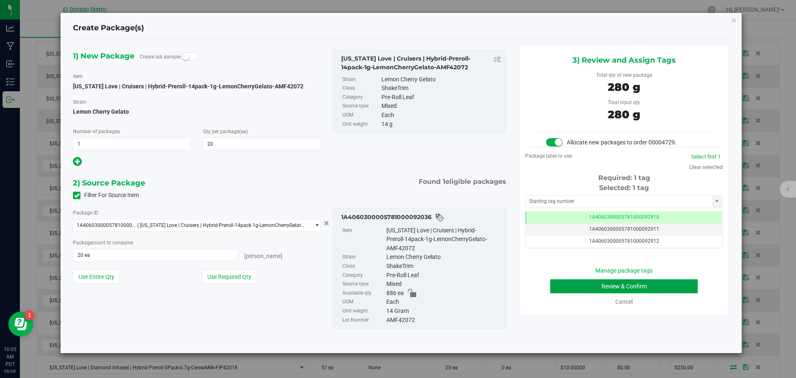
click at [576, 285] on button "Review & Confirm" at bounding box center [624, 286] width 148 height 14
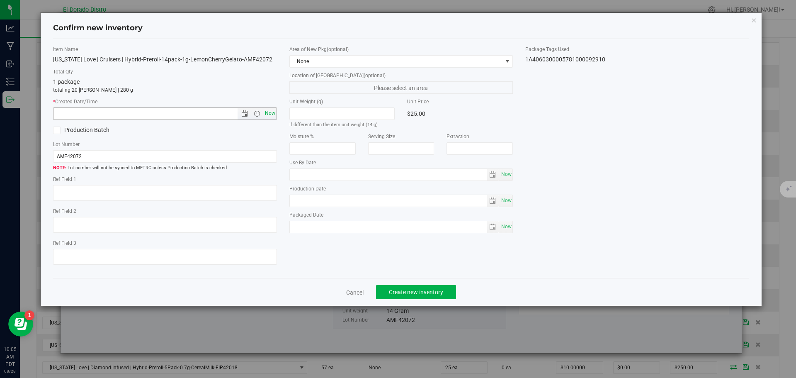
click at [269, 112] on span "Now" at bounding box center [270, 113] width 14 height 12
type input "[DATE] 10:05 AM"
click at [392, 293] on span "Create new inventory" at bounding box center [416, 291] width 54 height 7
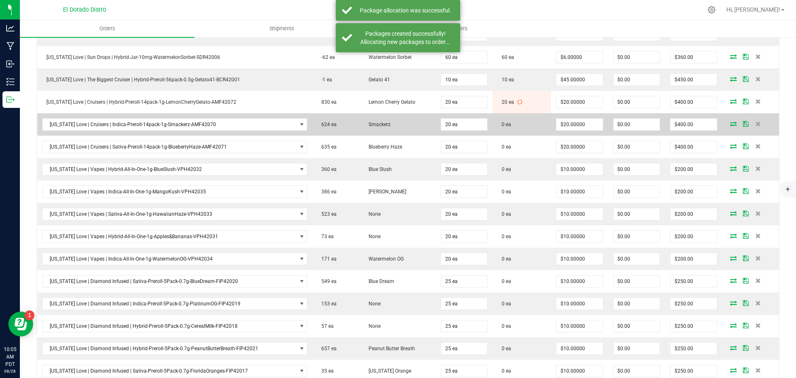
click at [730, 125] on icon at bounding box center [733, 123] width 7 height 5
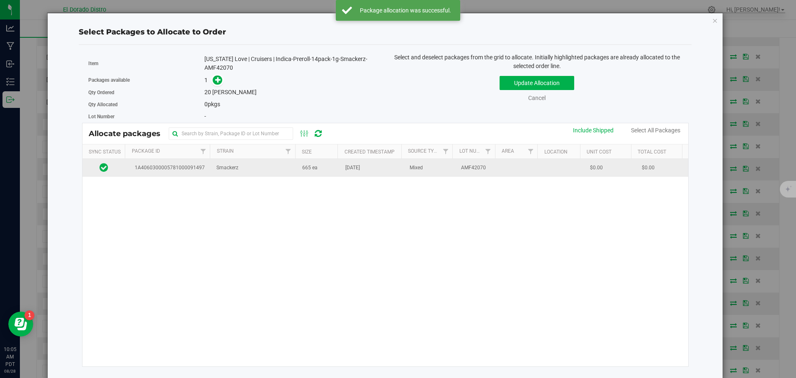
click at [334, 173] on td "665 ea" at bounding box center [318, 168] width 43 height 18
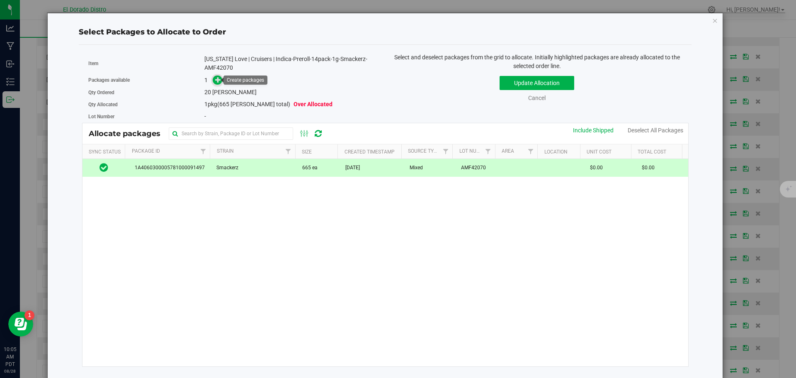
click at [219, 81] on icon at bounding box center [218, 80] width 6 height 6
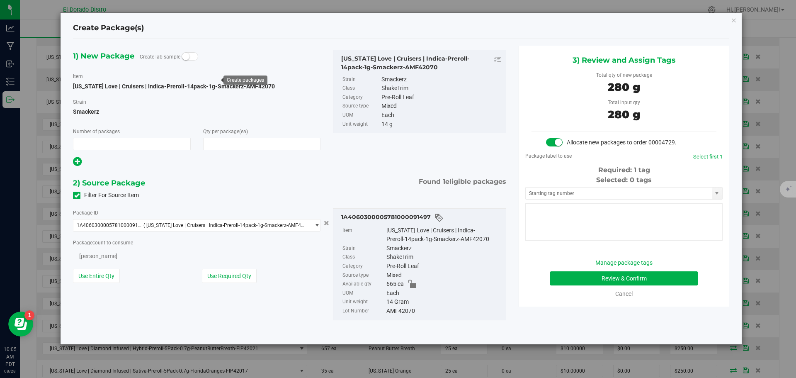
type input "1"
type input "20"
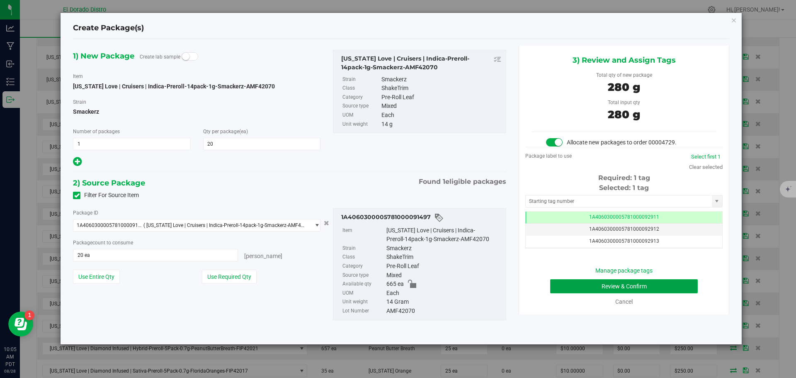
click at [556, 289] on button "Review & Confirm" at bounding box center [624, 286] width 148 height 14
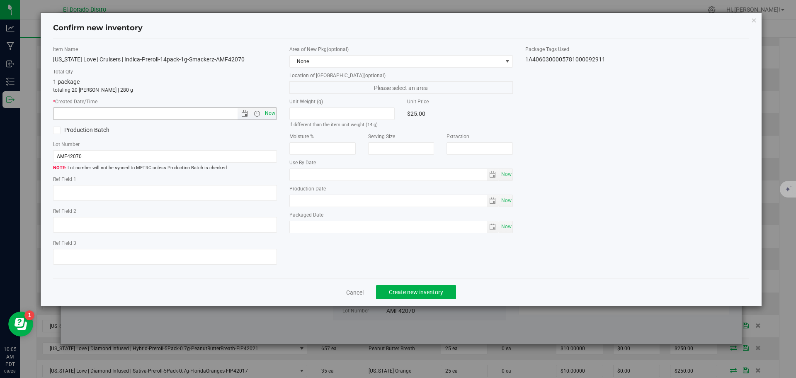
click at [271, 112] on span "Now" at bounding box center [270, 113] width 14 height 12
type input "[DATE] 10:05 AM"
click at [396, 292] on span "Create new inventory" at bounding box center [416, 291] width 54 height 7
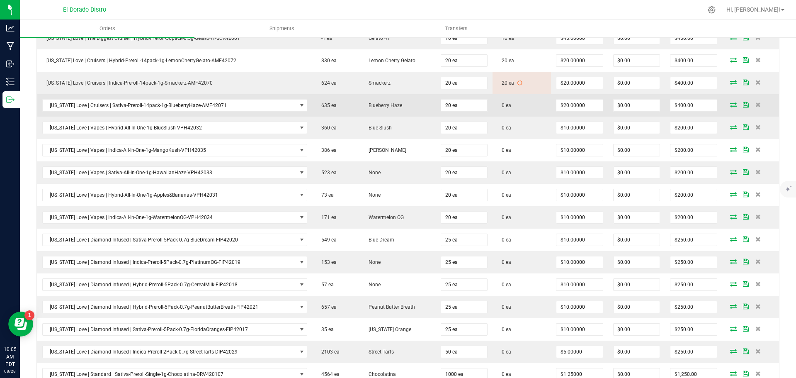
click at [730, 105] on icon at bounding box center [733, 104] width 7 height 5
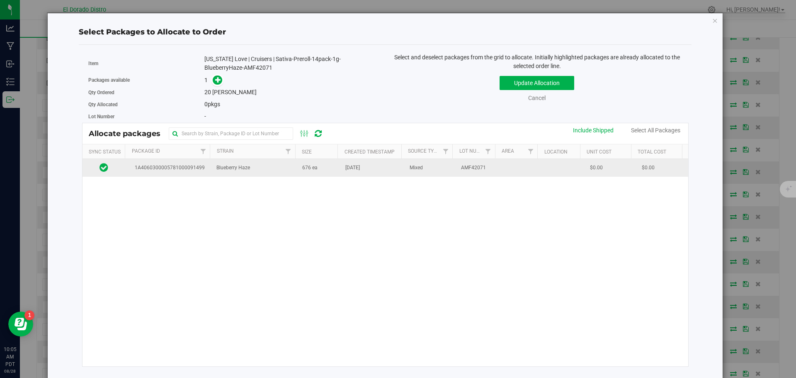
click at [358, 174] on td "[DATE]" at bounding box center [372, 168] width 64 height 18
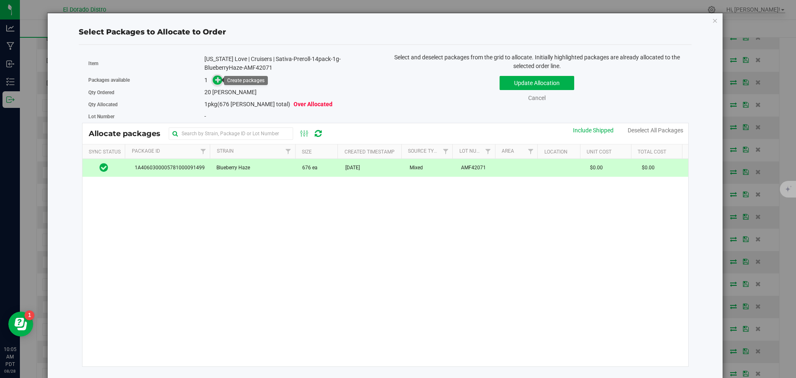
click at [218, 80] on icon at bounding box center [218, 80] width 6 height 6
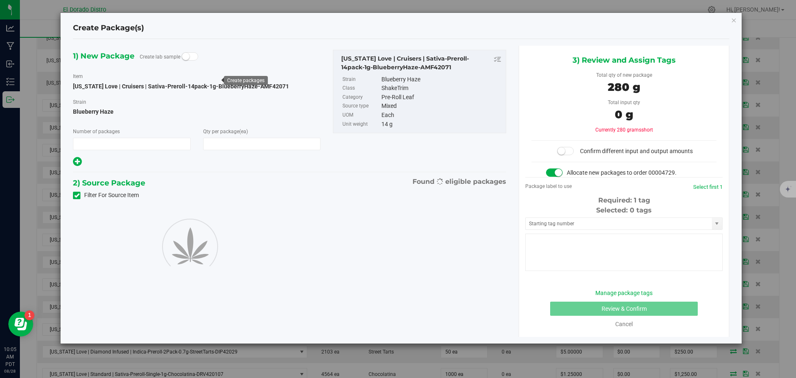
type input "1"
type input "20"
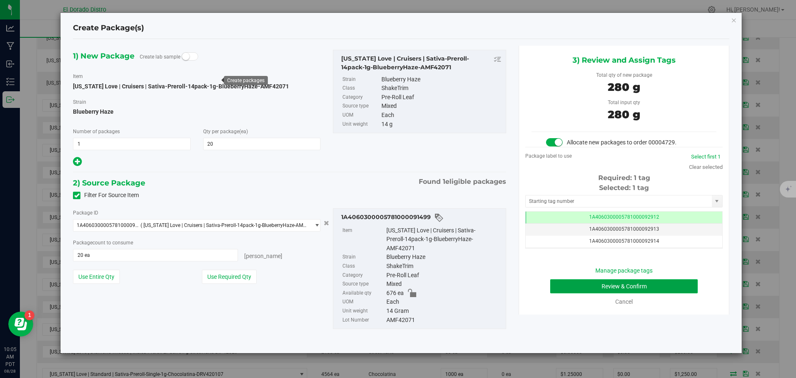
click at [555, 288] on button "Review & Confirm" at bounding box center [624, 286] width 148 height 14
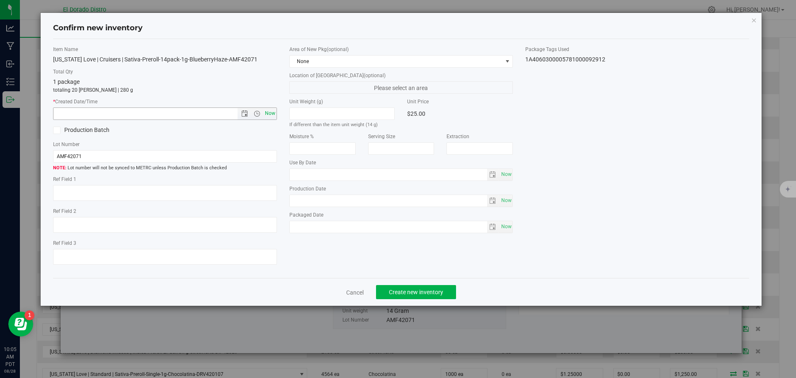
click at [270, 114] on span "Now" at bounding box center [270, 113] width 14 height 12
type input "[DATE] 10:05 AM"
click at [391, 295] on span "Create new inventory" at bounding box center [416, 291] width 54 height 7
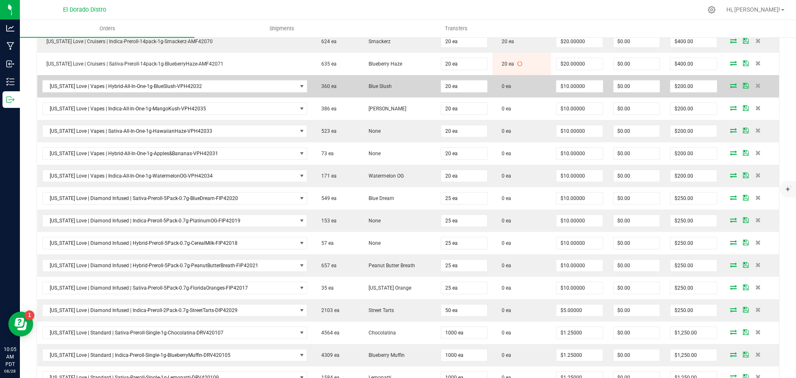
click at [730, 87] on icon at bounding box center [733, 85] width 7 height 5
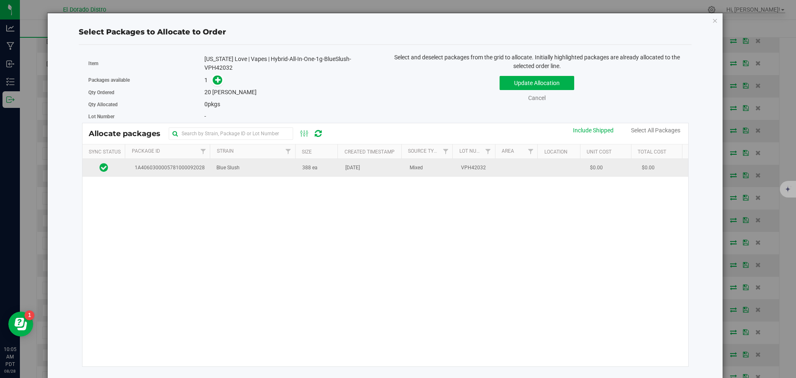
click at [317, 168] on td "388 ea" at bounding box center [318, 168] width 43 height 18
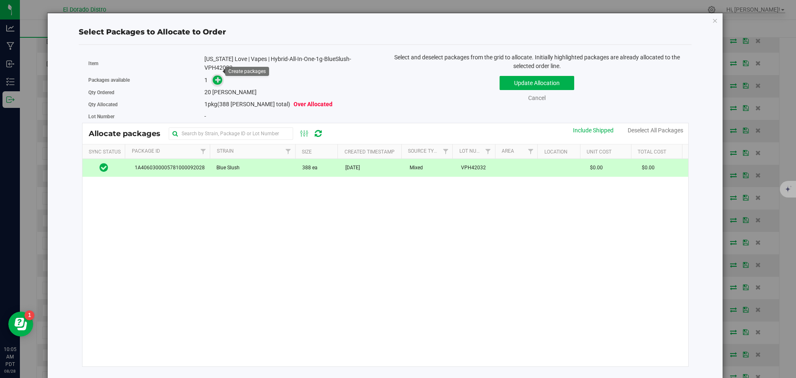
click at [217, 77] on icon at bounding box center [218, 80] width 6 height 6
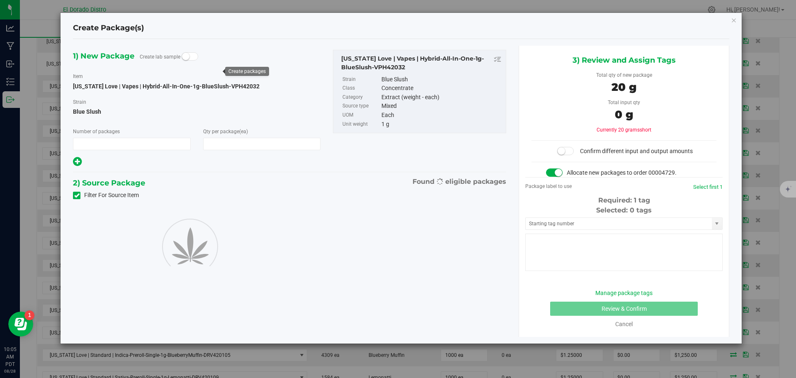
type input "1"
type input "20"
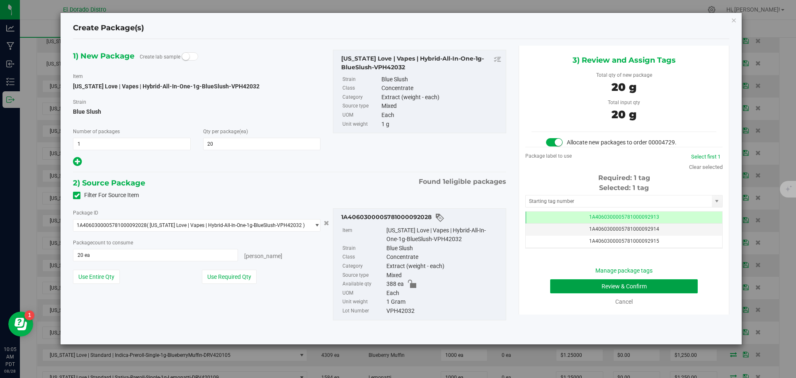
click at [555, 287] on button "Review & Confirm" at bounding box center [624, 286] width 148 height 14
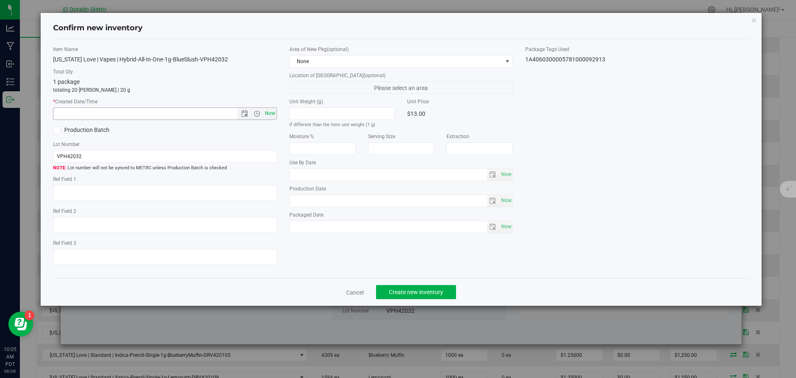
click at [271, 114] on span "Now" at bounding box center [270, 113] width 14 height 12
type input "[DATE] 10:05 AM"
click at [408, 291] on span "Create new inventory" at bounding box center [416, 291] width 54 height 7
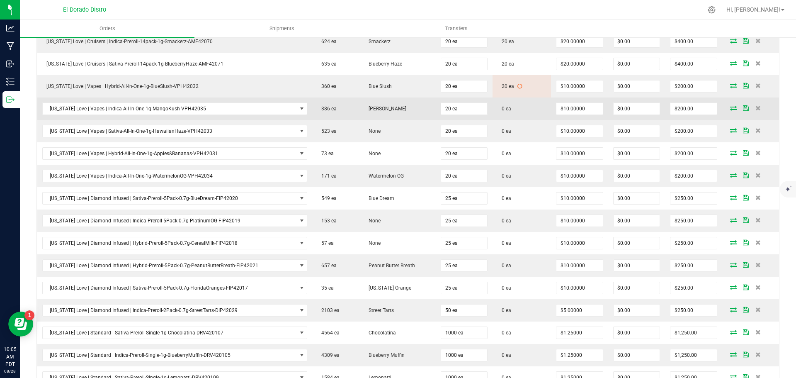
click at [730, 107] on icon at bounding box center [733, 107] width 7 height 5
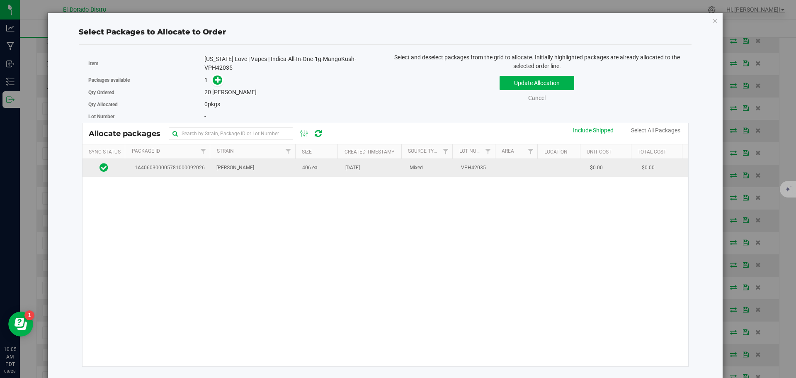
click at [320, 173] on td "406 ea" at bounding box center [318, 168] width 43 height 18
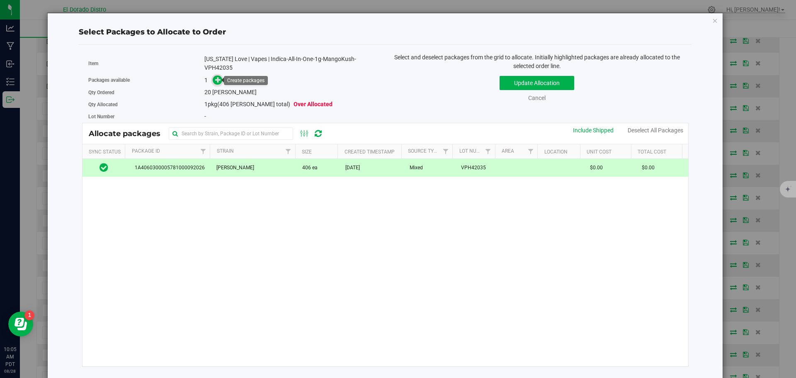
click at [215, 77] on icon at bounding box center [218, 80] width 6 height 6
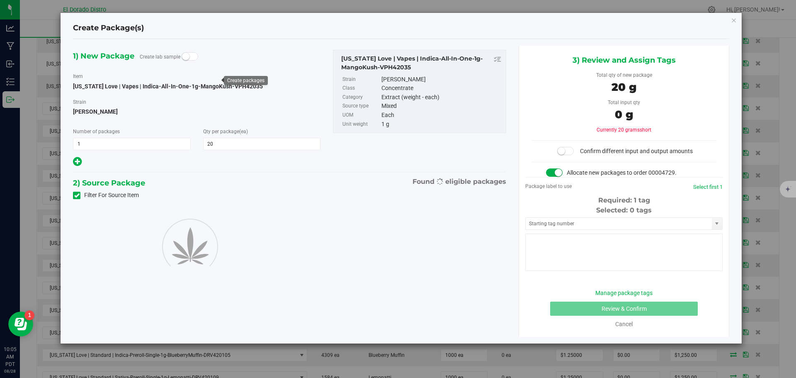
type input "20"
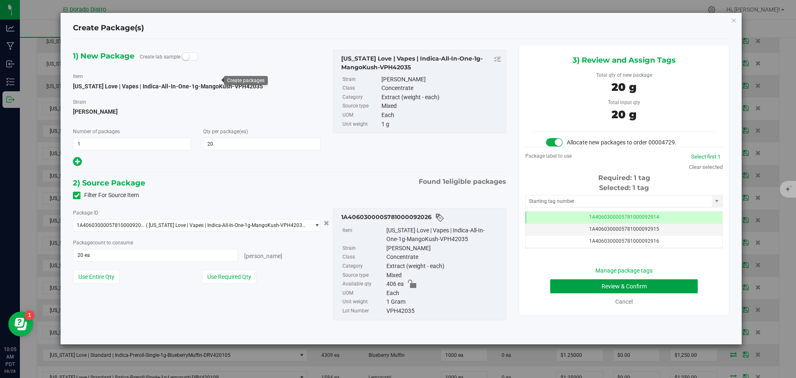
click at [554, 282] on button "Review & Confirm" at bounding box center [624, 286] width 148 height 14
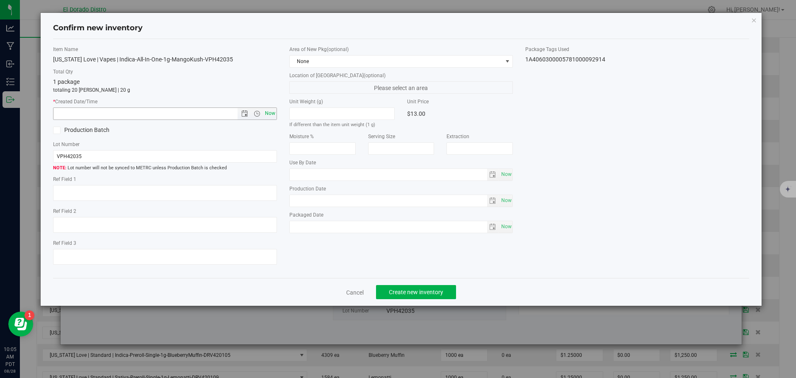
click at [271, 114] on span "Now" at bounding box center [270, 113] width 14 height 12
type input "[DATE] 10:05 AM"
click at [409, 291] on span "Create new inventory" at bounding box center [416, 291] width 54 height 7
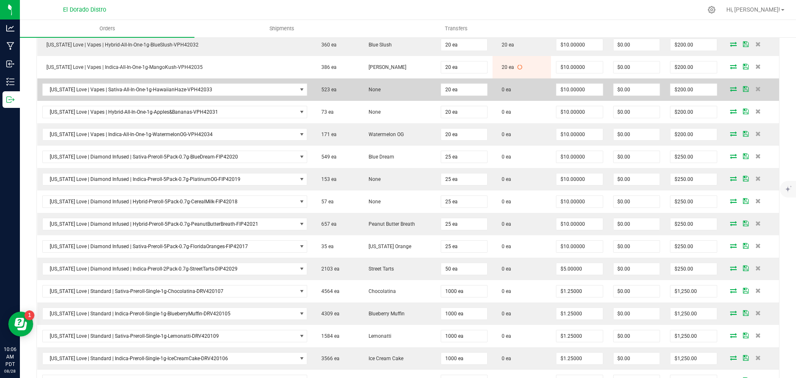
click at [730, 87] on icon at bounding box center [733, 88] width 7 height 5
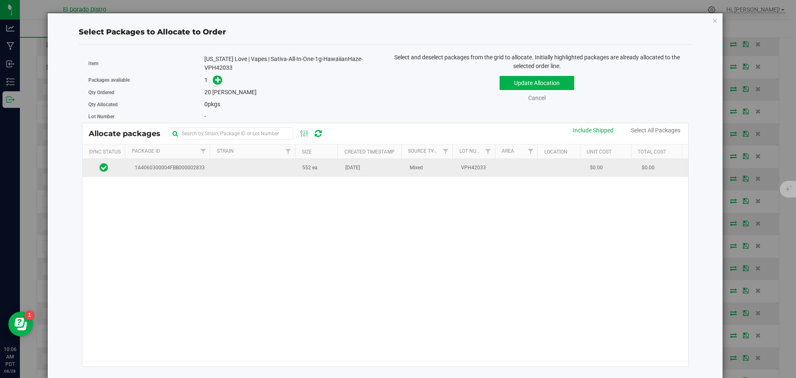
click at [287, 167] on td at bounding box center [254, 168] width 86 height 18
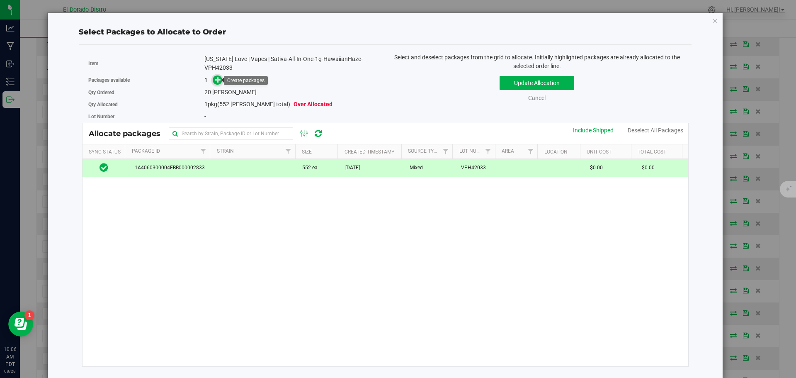
click at [215, 80] on icon at bounding box center [218, 80] width 6 height 6
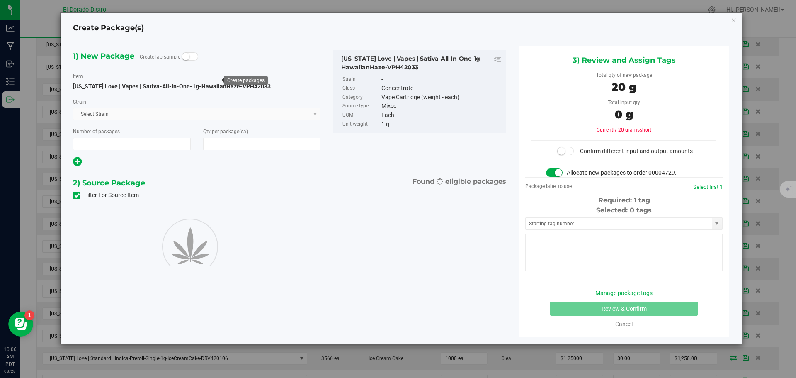
type input "1"
type input "20"
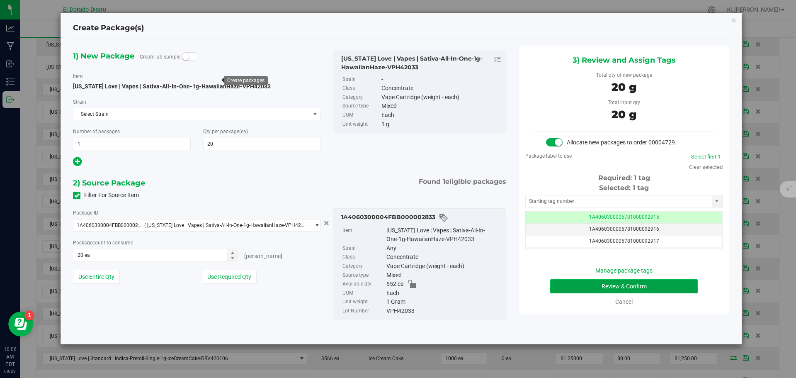
click at [561, 289] on button "Review & Confirm" at bounding box center [624, 286] width 148 height 14
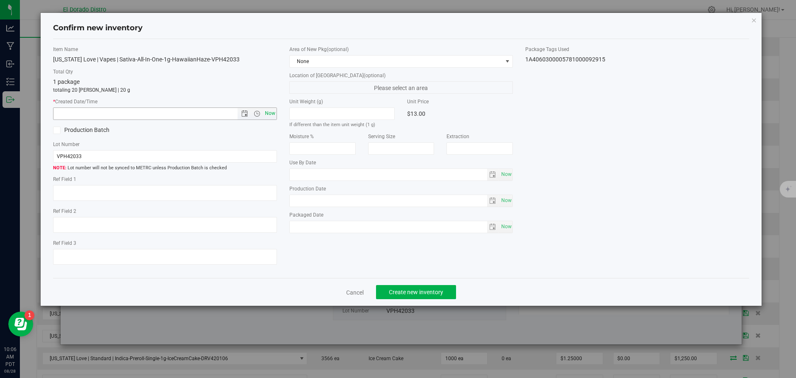
click at [272, 113] on span "Now" at bounding box center [270, 113] width 14 height 12
type input "[DATE] 10:06 AM"
click at [402, 287] on button "Create new inventory" at bounding box center [416, 292] width 80 height 14
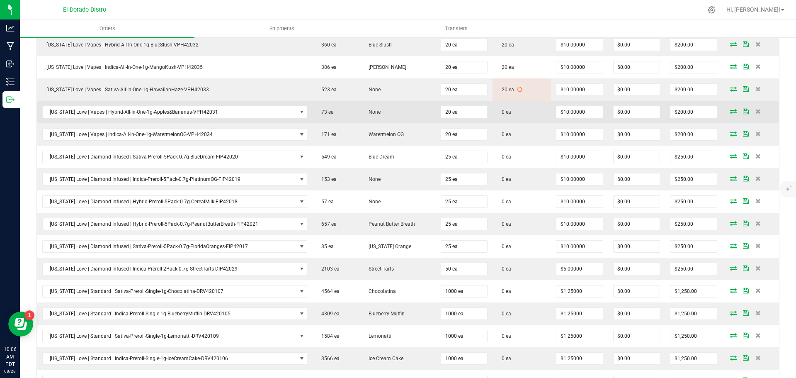
click at [730, 109] on icon at bounding box center [733, 111] width 7 height 5
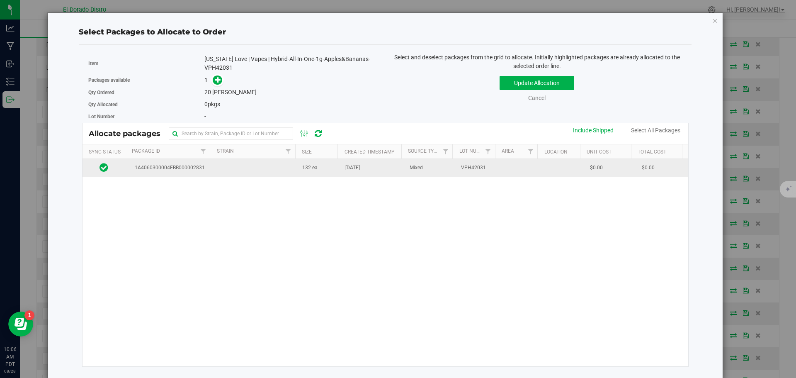
click at [354, 169] on span "[DATE]" at bounding box center [352, 168] width 15 height 8
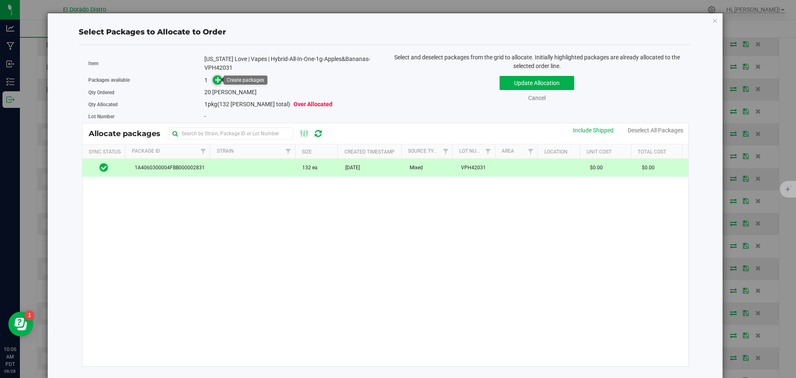
click at [220, 77] on icon at bounding box center [218, 80] width 6 height 6
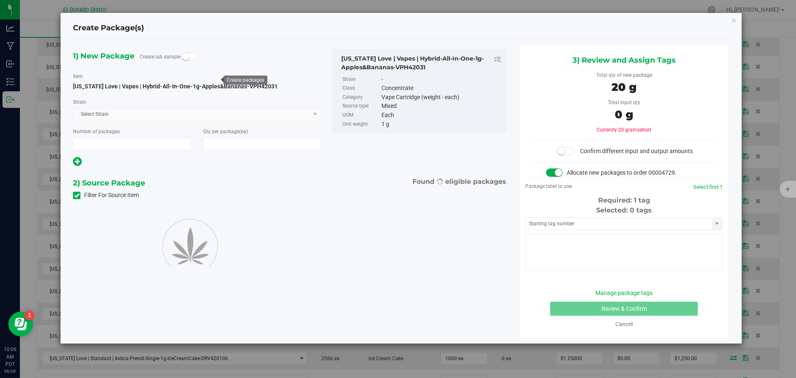
type input "1"
type input "20"
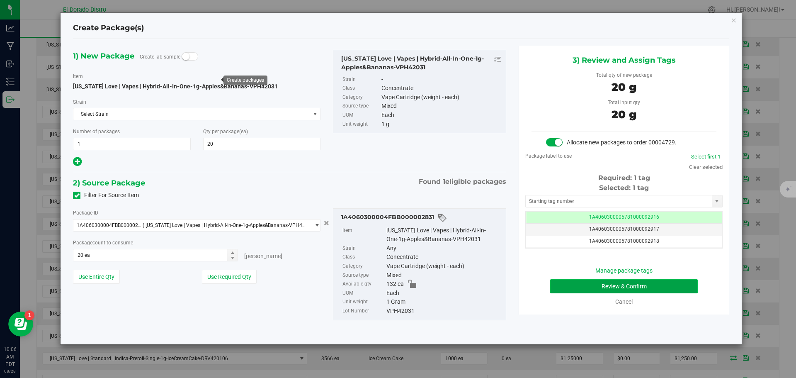
click at [565, 290] on button "Review & Confirm" at bounding box center [624, 286] width 148 height 14
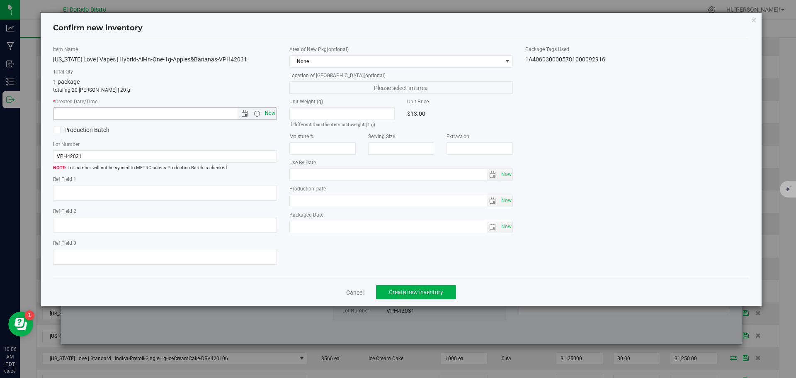
click at [270, 115] on span "Now" at bounding box center [270, 113] width 14 height 12
type input "[DATE] 10:06 AM"
click at [407, 291] on span "Create new inventory" at bounding box center [416, 291] width 54 height 7
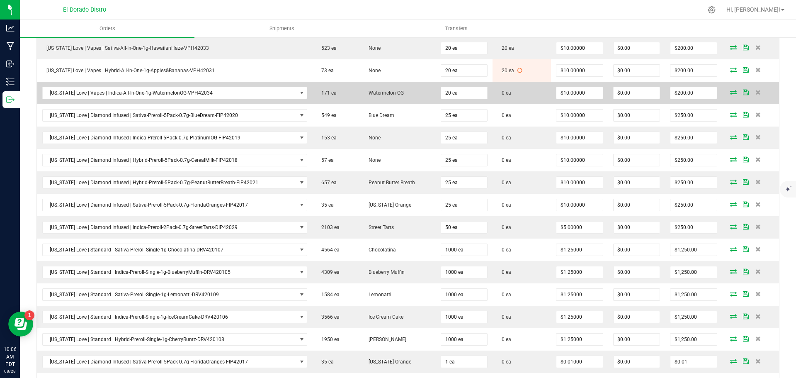
click at [730, 94] on icon at bounding box center [733, 92] width 7 height 5
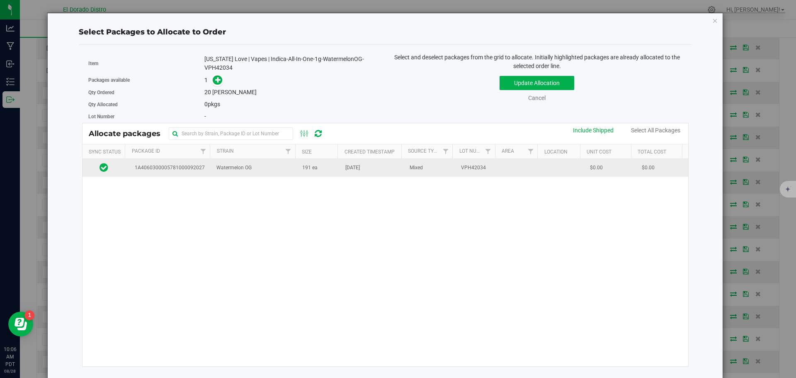
click at [360, 165] on span "[DATE]" at bounding box center [352, 168] width 15 height 8
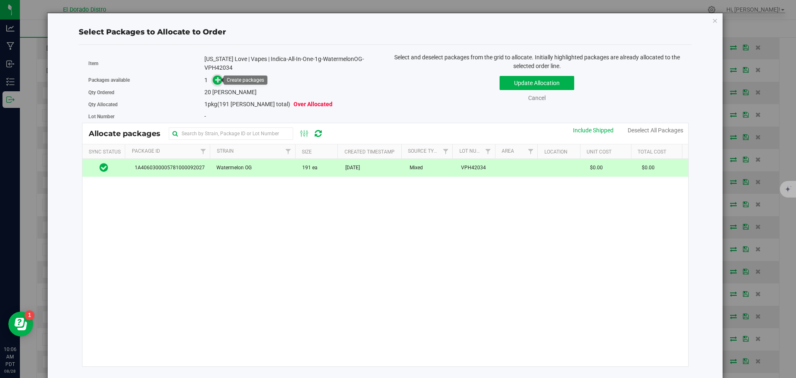
click at [216, 80] on icon at bounding box center [218, 80] width 6 height 6
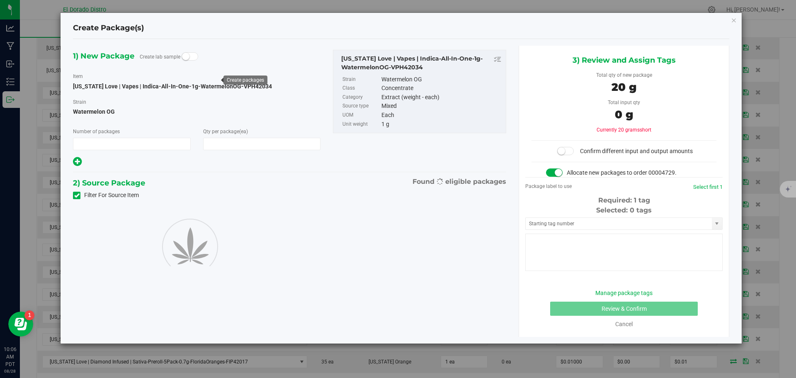
type input "1"
type input "20"
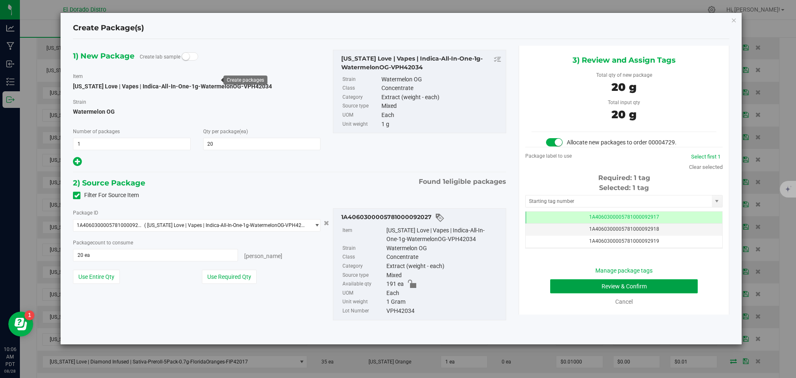
click at [566, 283] on button "Review & Confirm" at bounding box center [624, 286] width 148 height 14
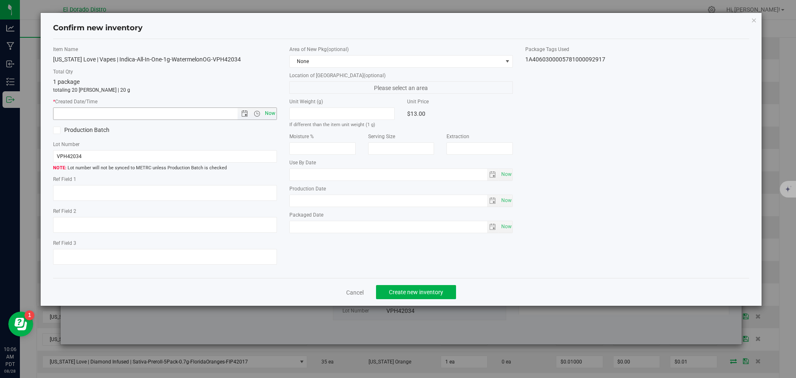
click at [271, 111] on span "Now" at bounding box center [270, 113] width 14 height 12
type input "[DATE] 10:06 AM"
click at [419, 289] on span "Create new inventory" at bounding box center [416, 291] width 54 height 7
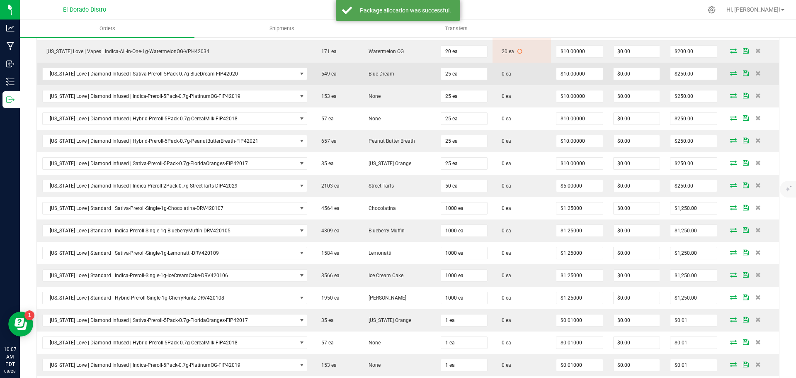
click at [730, 71] on icon at bounding box center [733, 72] width 7 height 5
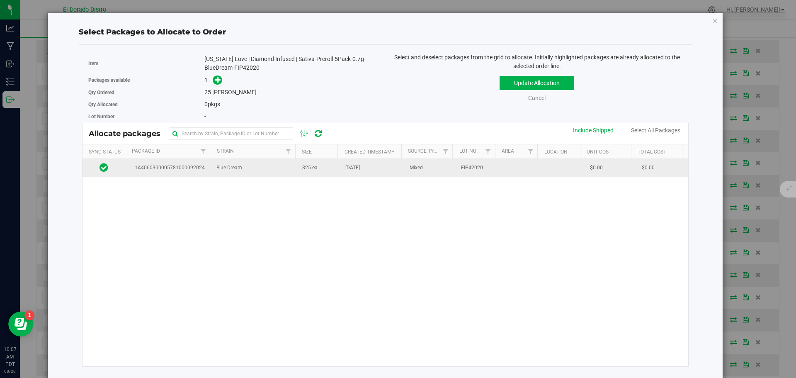
click at [308, 172] on td "825 ea" at bounding box center [318, 168] width 43 height 18
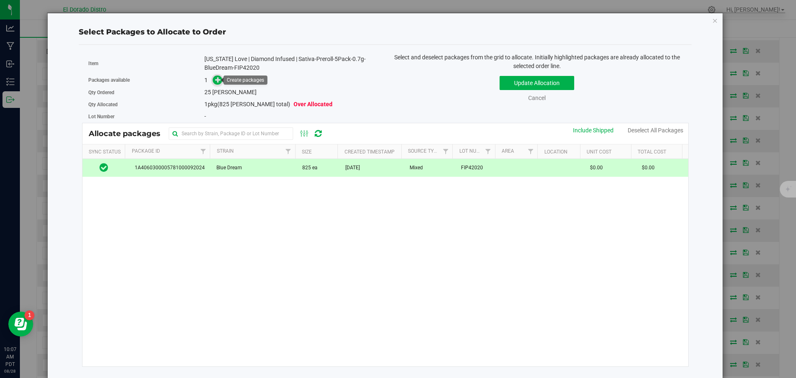
click at [217, 78] on icon at bounding box center [218, 80] width 6 height 6
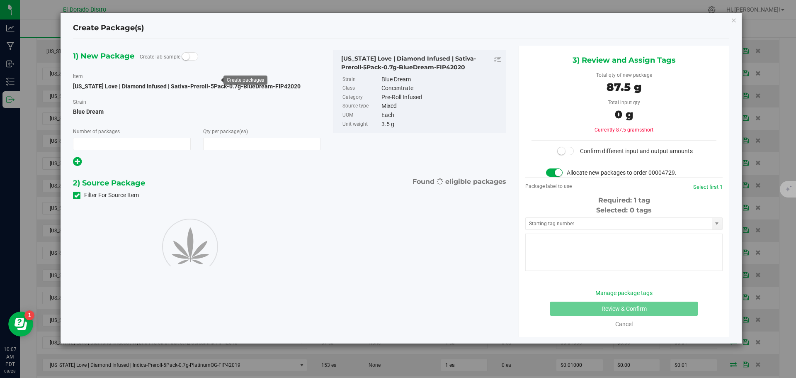
type input "1"
type input "25"
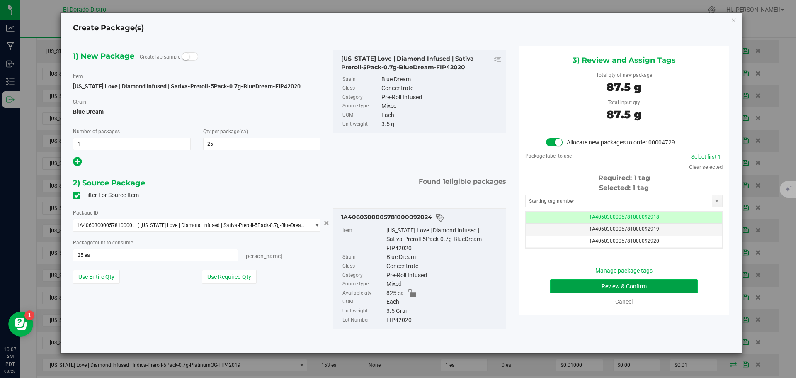
click at [567, 289] on button "Review & Confirm" at bounding box center [624, 286] width 148 height 14
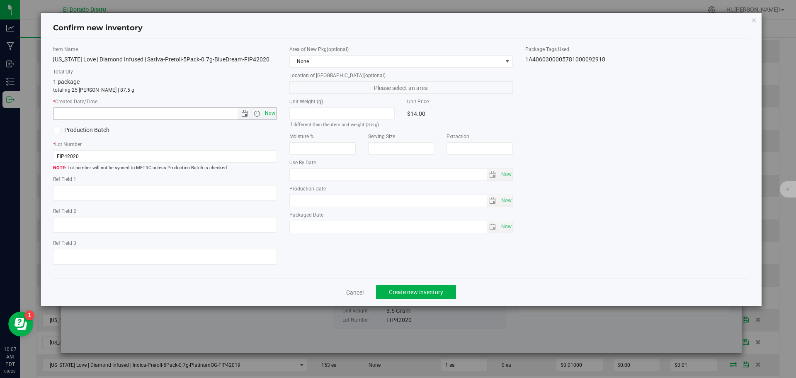
click at [270, 115] on span "Now" at bounding box center [270, 113] width 14 height 12
type input "[DATE] 10:07 AM"
click at [399, 295] on button "Create new inventory" at bounding box center [416, 292] width 80 height 14
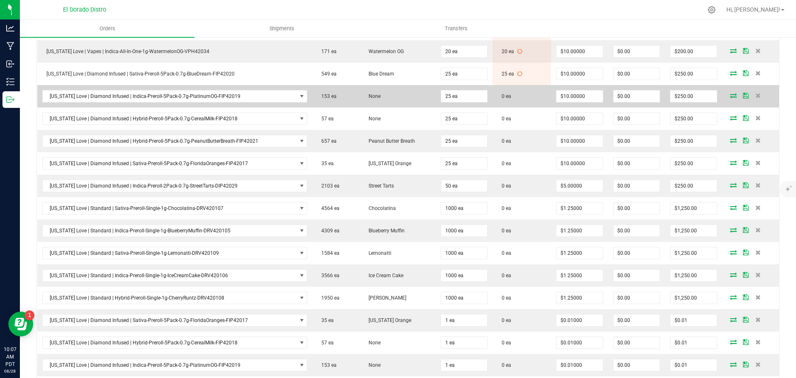
click at [730, 96] on icon at bounding box center [733, 95] width 7 height 5
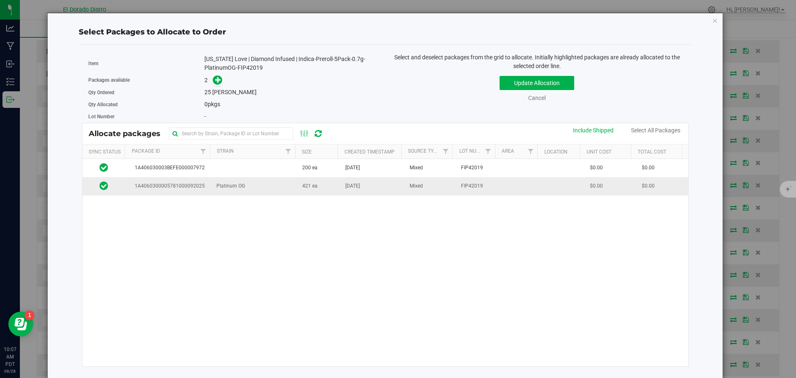
click at [340, 189] on td "[DATE]" at bounding box center [372, 186] width 64 height 18
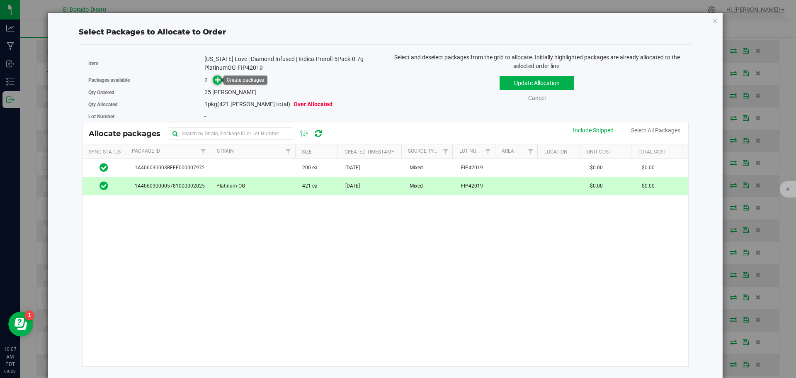
click at [215, 80] on icon at bounding box center [218, 80] width 6 height 6
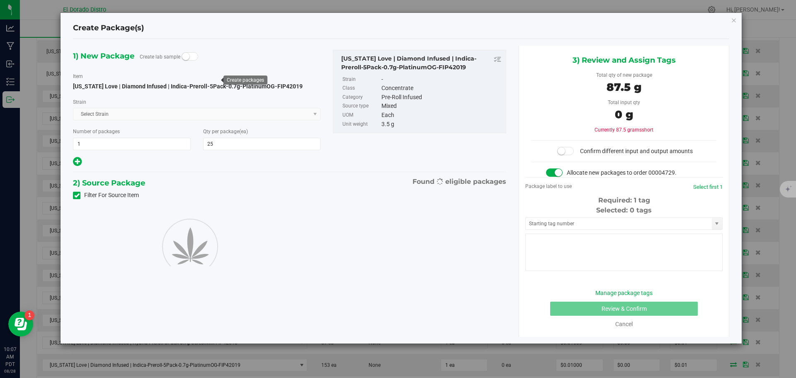
type input "25"
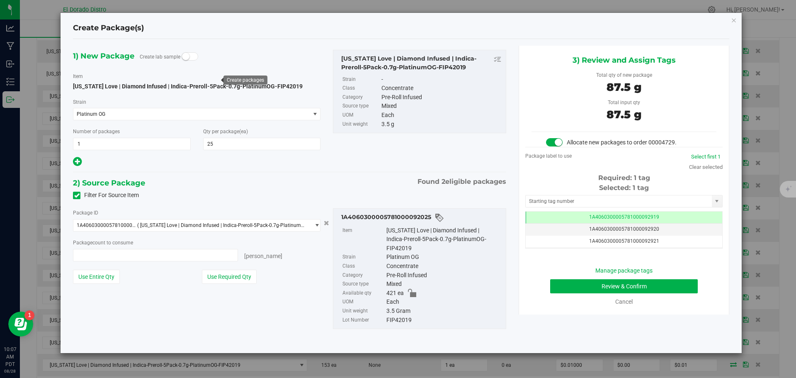
type input "25 ea"
click at [566, 287] on button "Review & Confirm" at bounding box center [624, 286] width 148 height 14
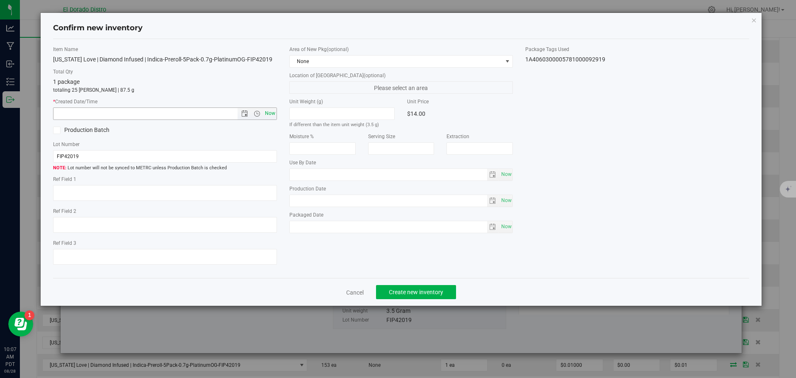
click at [266, 109] on span "Now" at bounding box center [270, 113] width 14 height 12
type input "[DATE] 10:07 AM"
click at [402, 285] on button "Create new inventory" at bounding box center [416, 292] width 80 height 14
